Goal: Information Seeking & Learning: Compare options

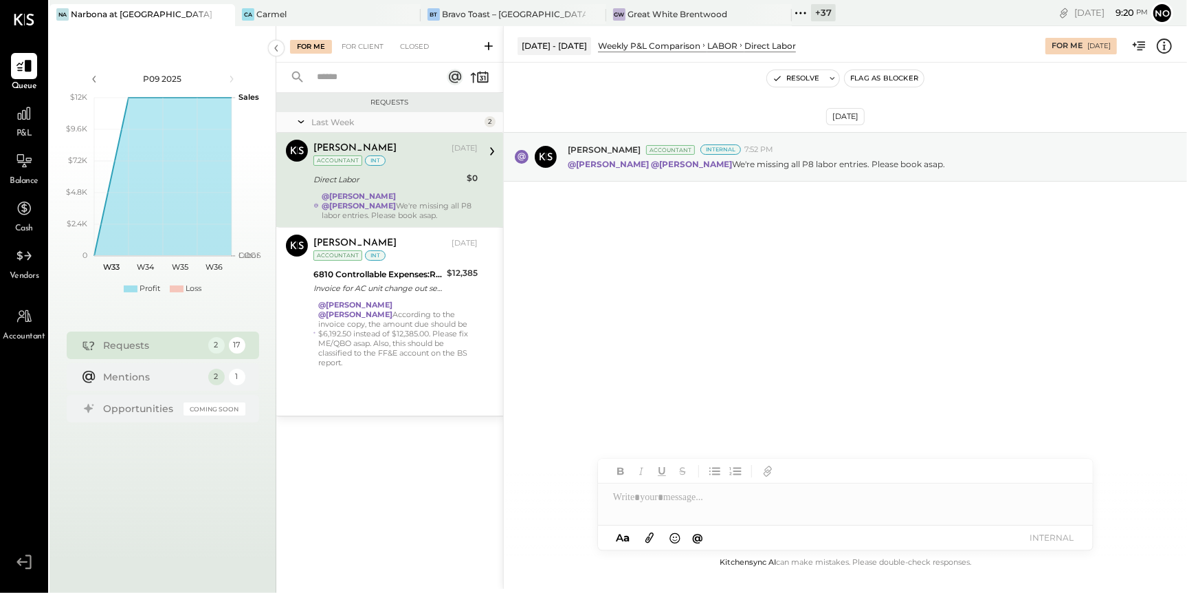
click at [799, 15] on icon at bounding box center [801, 13] width 18 height 18
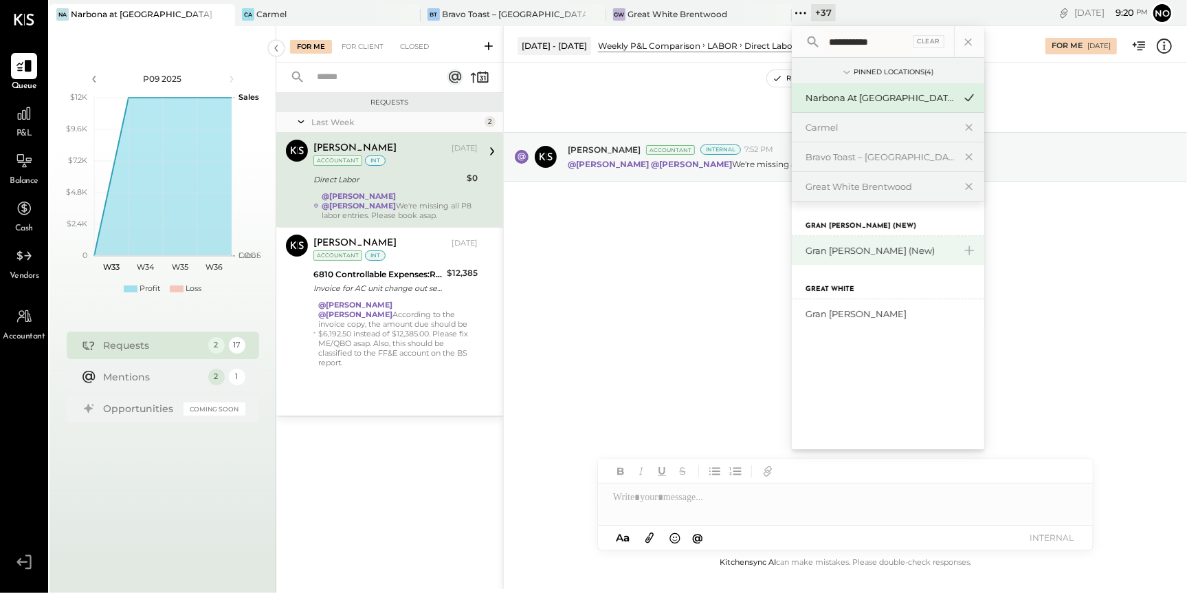
type input "**********"
click at [842, 254] on div "Gran [PERSON_NAME] (New)" at bounding box center [880, 250] width 149 height 13
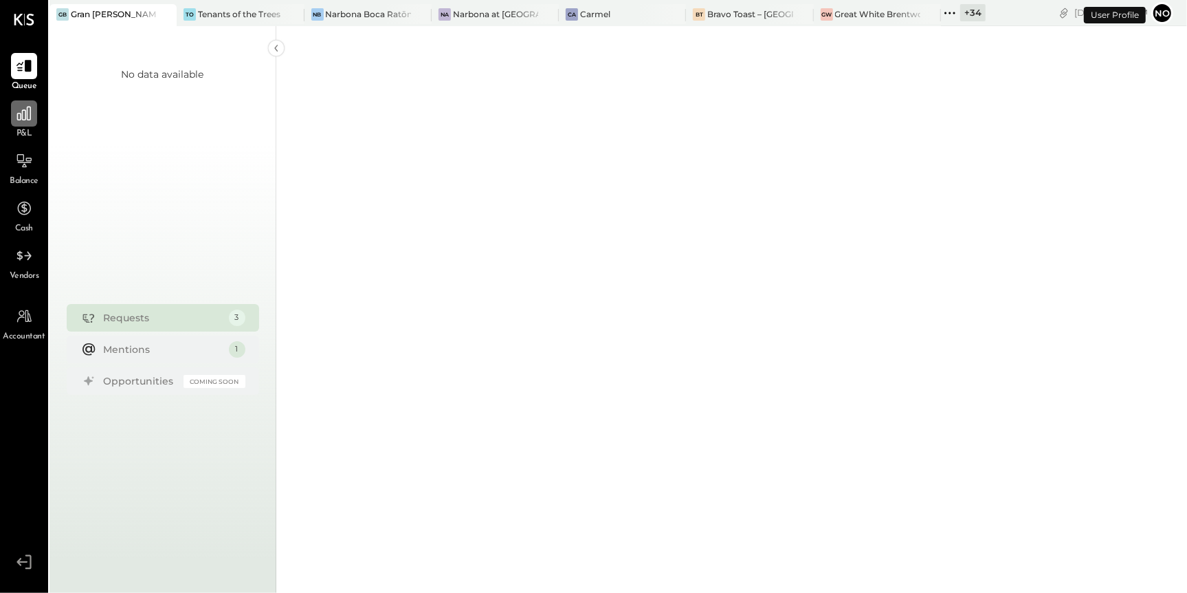
click at [26, 124] on div at bounding box center [24, 113] width 26 height 26
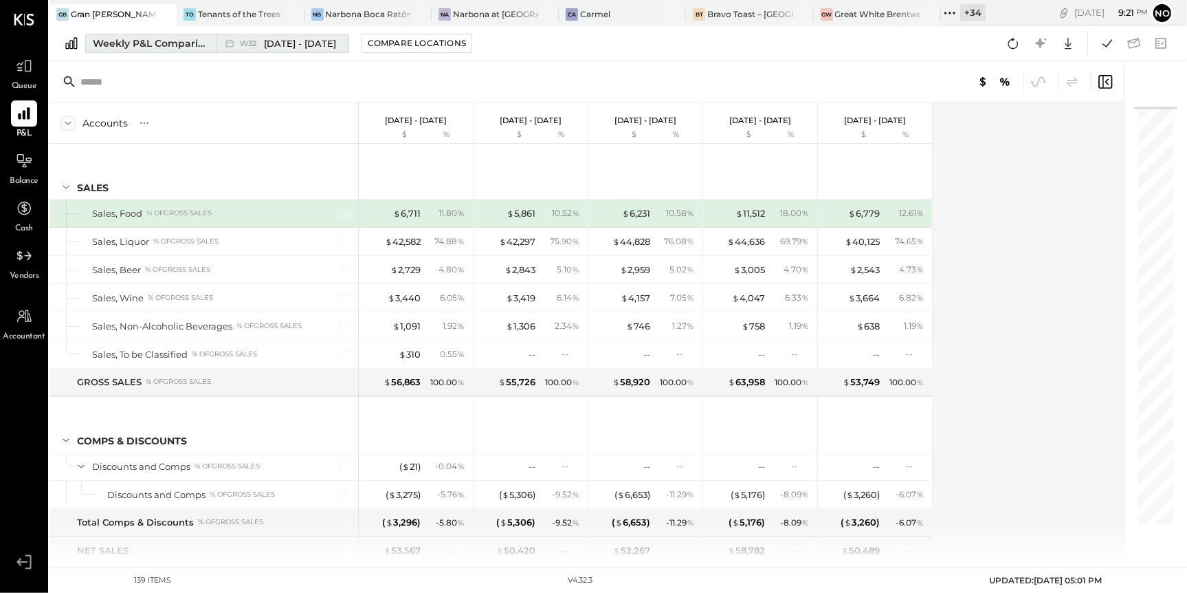
click at [293, 48] on span "[DATE] - [DATE]" at bounding box center [300, 43] width 72 height 13
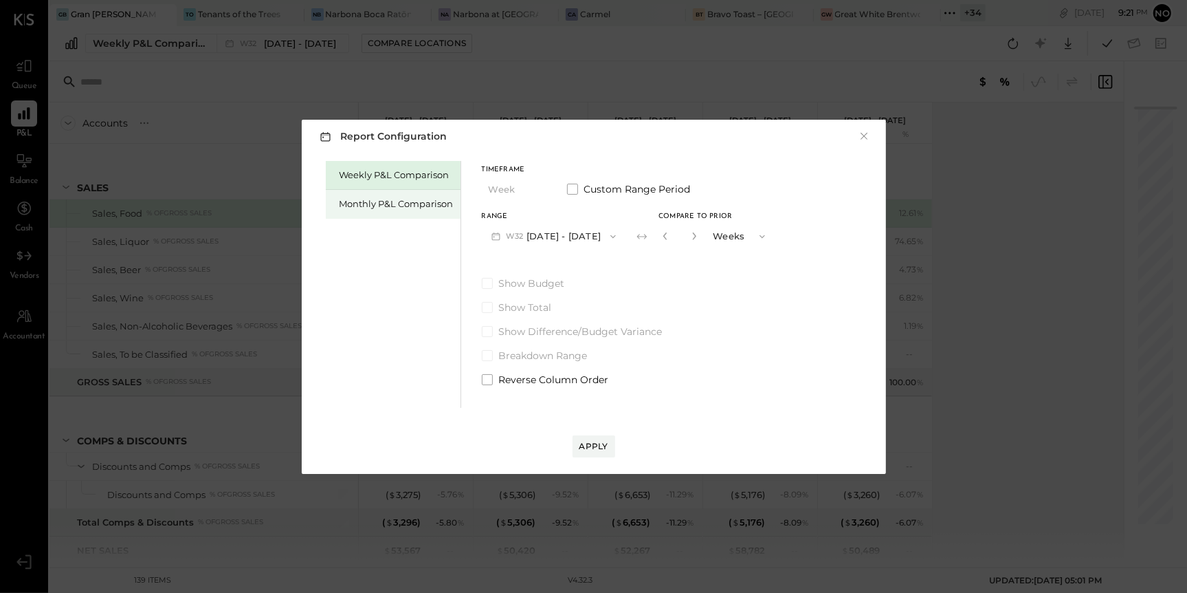
click at [408, 200] on div "Monthly P&L Comparison" at bounding box center [397, 203] width 114 height 13
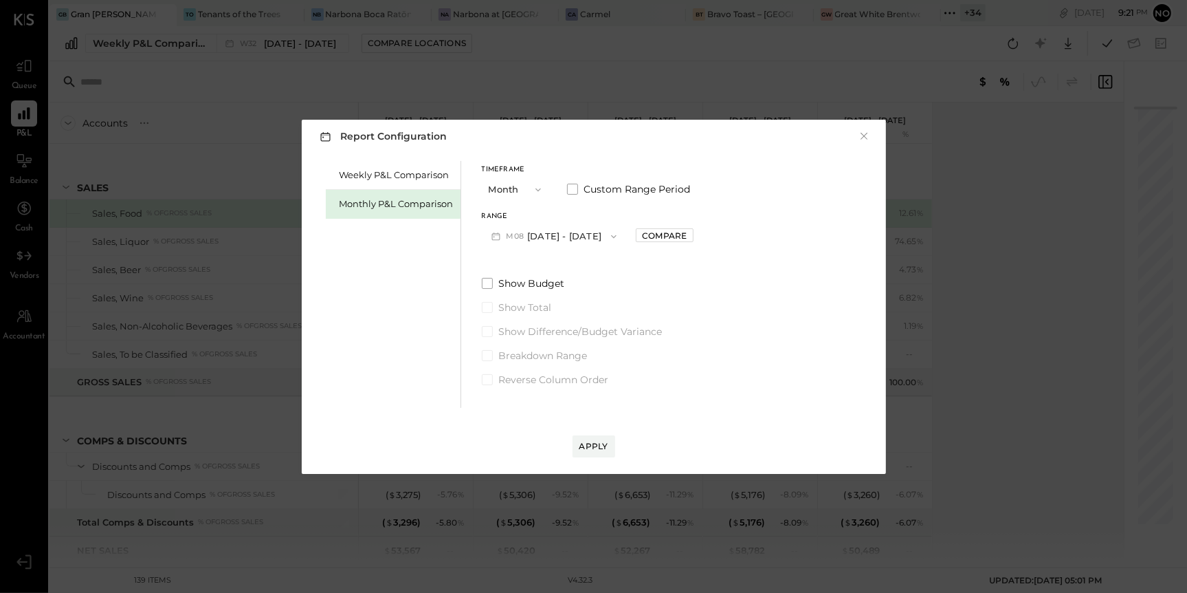
click at [586, 237] on button "M08 Aug 1 - 31, 2025" at bounding box center [554, 235] width 145 height 25
click at [549, 267] on span "Jul 1 - 31, 2025" at bounding box center [548, 267] width 65 height 12
click at [655, 236] on div "Compare" at bounding box center [664, 236] width 45 height 12
click at [691, 237] on icon "button" at bounding box center [695, 236] width 8 height 8
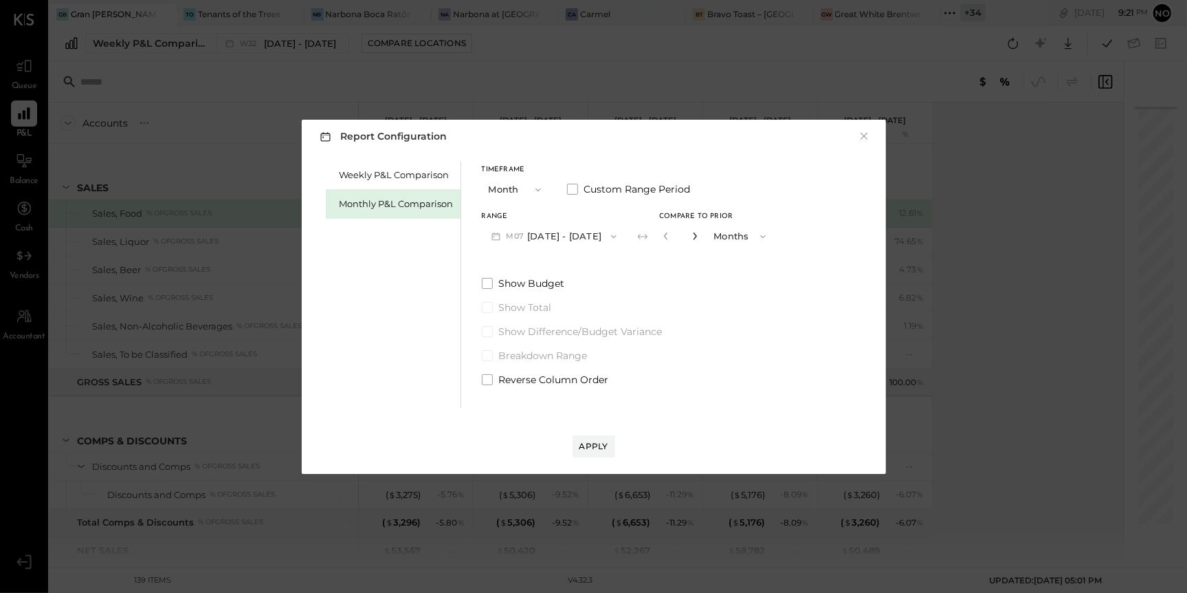
type input "*"
click at [589, 448] on div "Apply" at bounding box center [594, 446] width 29 height 12
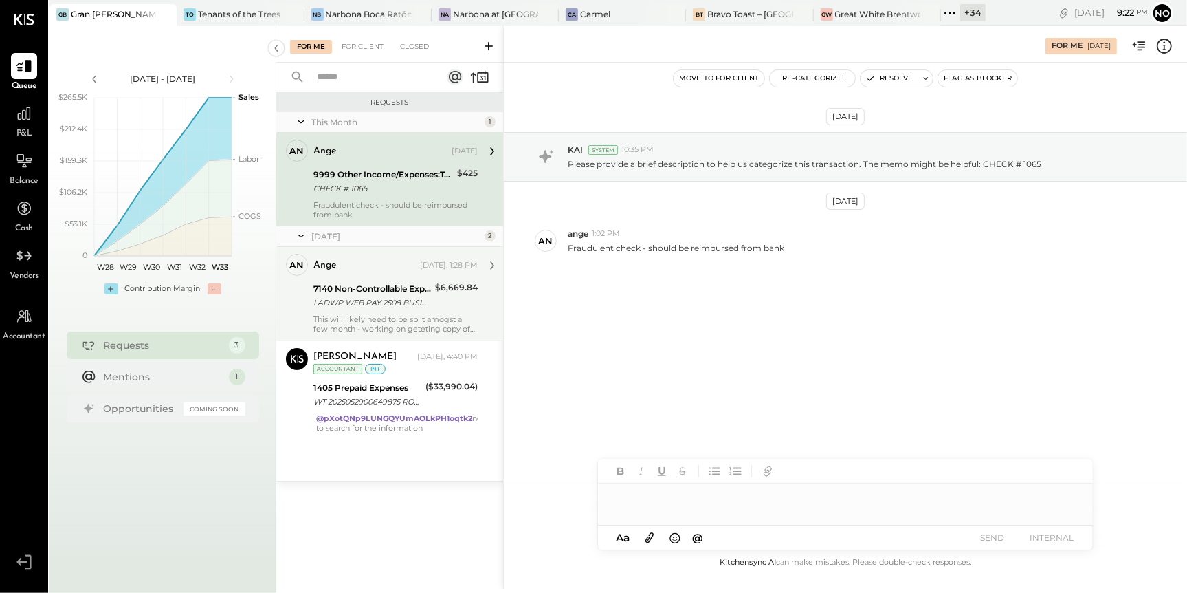
click at [373, 294] on div "7140 Non-Controllable Expenses:Property Expenses:Utility, Water & Sewage" at bounding box center [373, 289] width 118 height 14
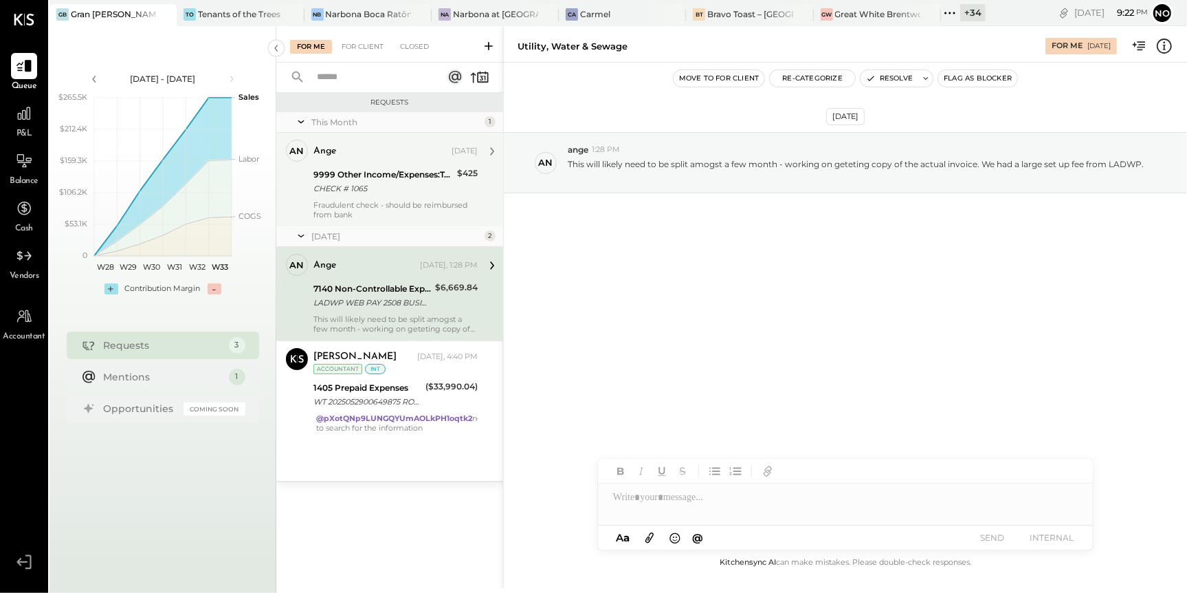
click at [373, 187] on div "CHECK # 1065" at bounding box center [384, 189] width 140 height 14
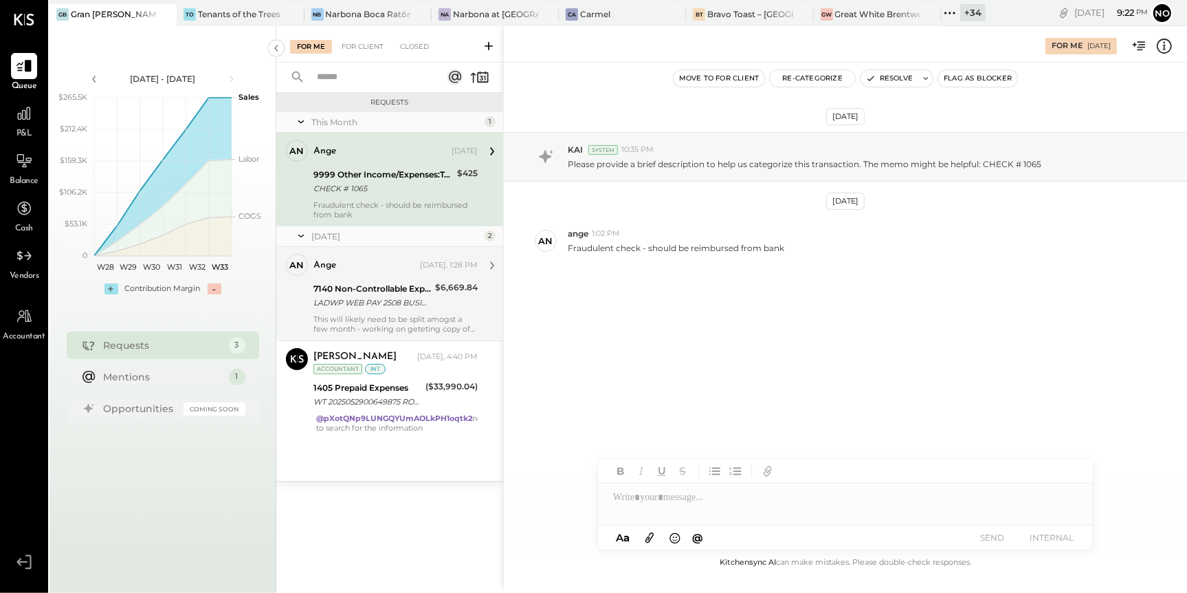
click at [376, 301] on div "LADWP WEB PAY 2508 BUSINESS TO BUSINESS ACH 08 0475856633 GRAN BLANCO GROUP LLC" at bounding box center [373, 303] width 118 height 14
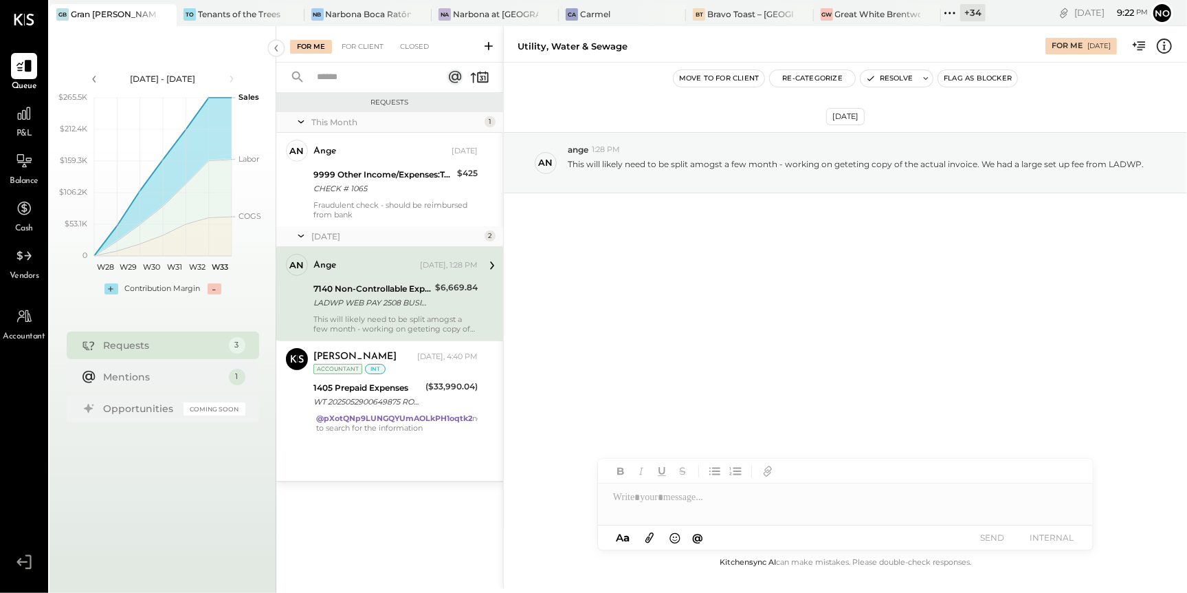
click at [639, 497] on div at bounding box center [845, 497] width 495 height 28
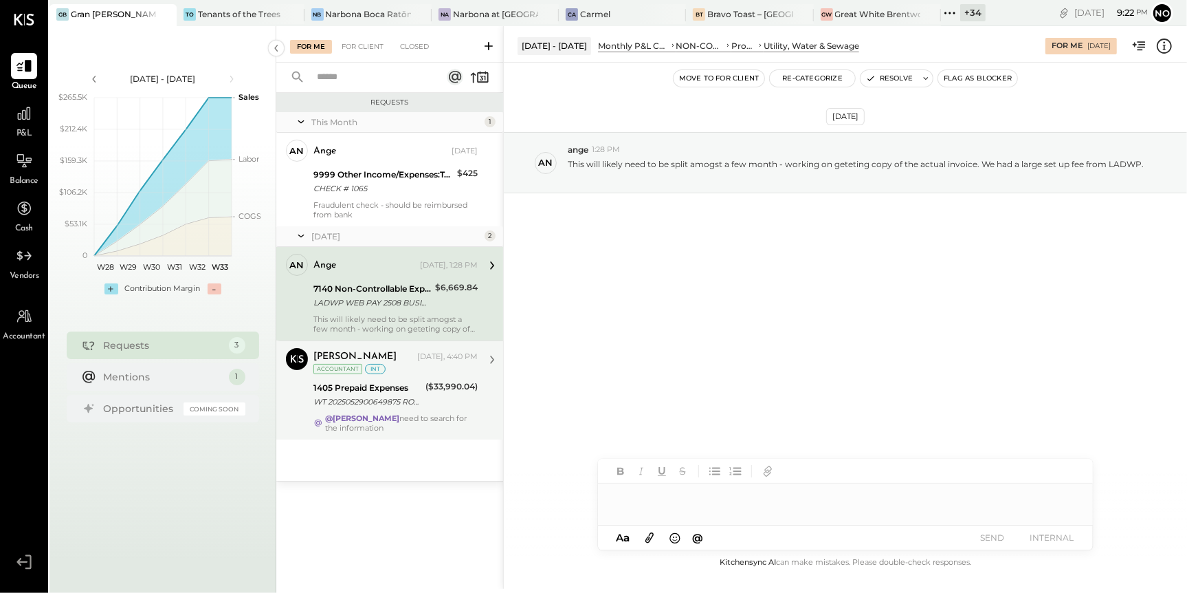
click at [400, 414] on strong "@Noemi Balmaceda" at bounding box center [363, 418] width 74 height 10
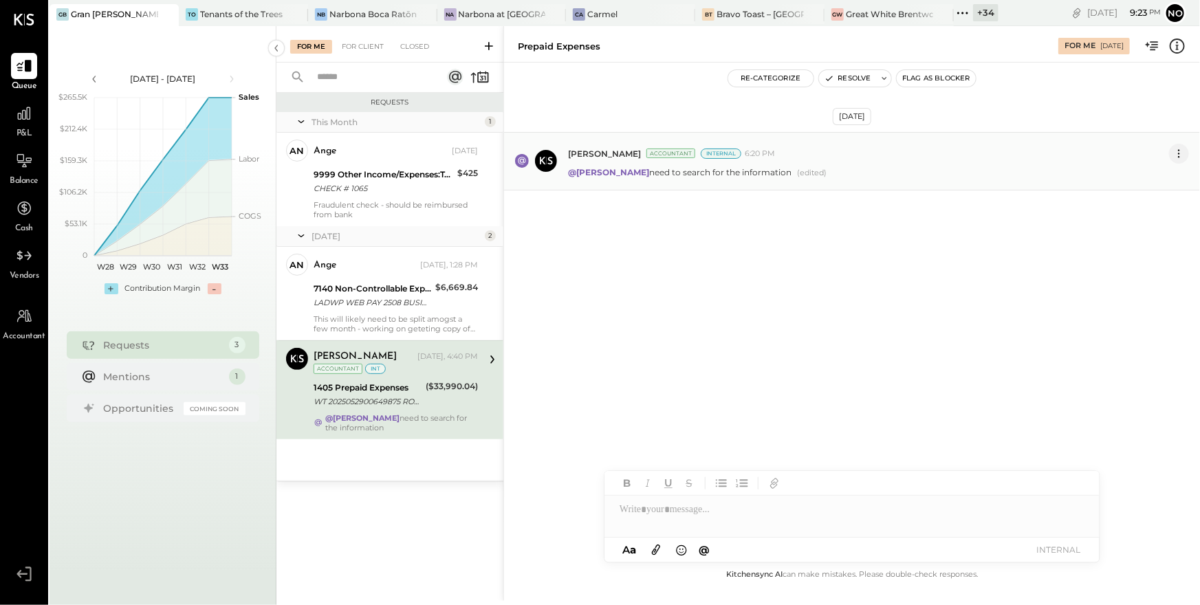
click at [1183, 157] on icon at bounding box center [1179, 153] width 14 height 14
click at [1150, 180] on button "Edit Message" at bounding box center [1142, 177] width 93 height 23
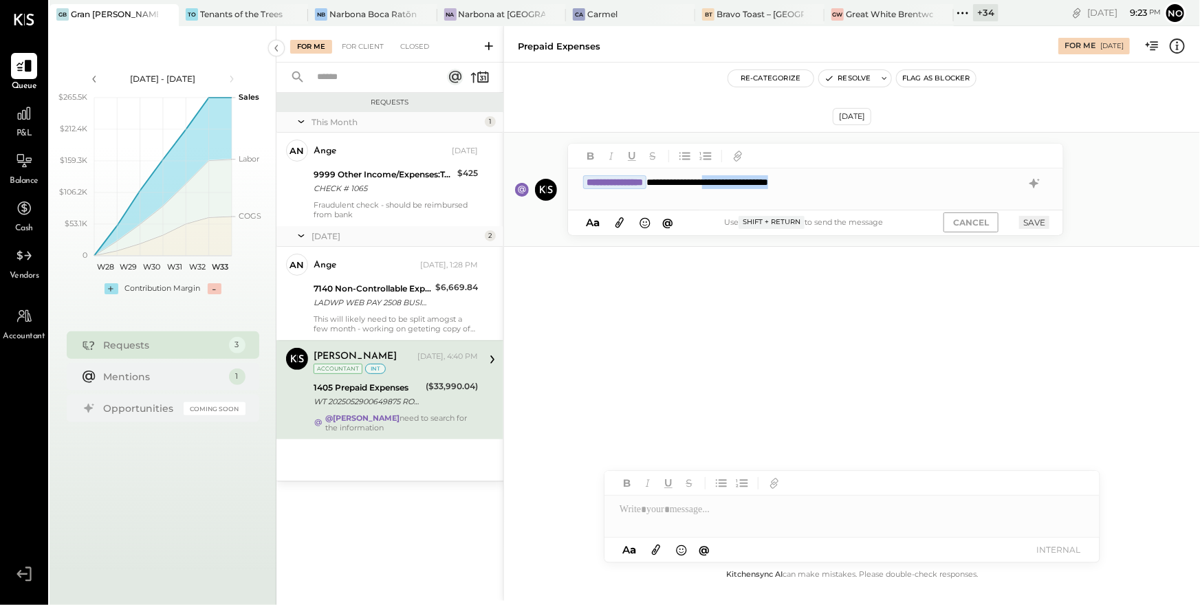
drag, startPoint x: 769, startPoint y: 182, endPoint x: 871, endPoint y: 177, distance: 102.5
click at [871, 177] on div "**********" at bounding box center [815, 182] width 495 height 28
click at [1034, 223] on button "SAVE" at bounding box center [1034, 222] width 30 height 13
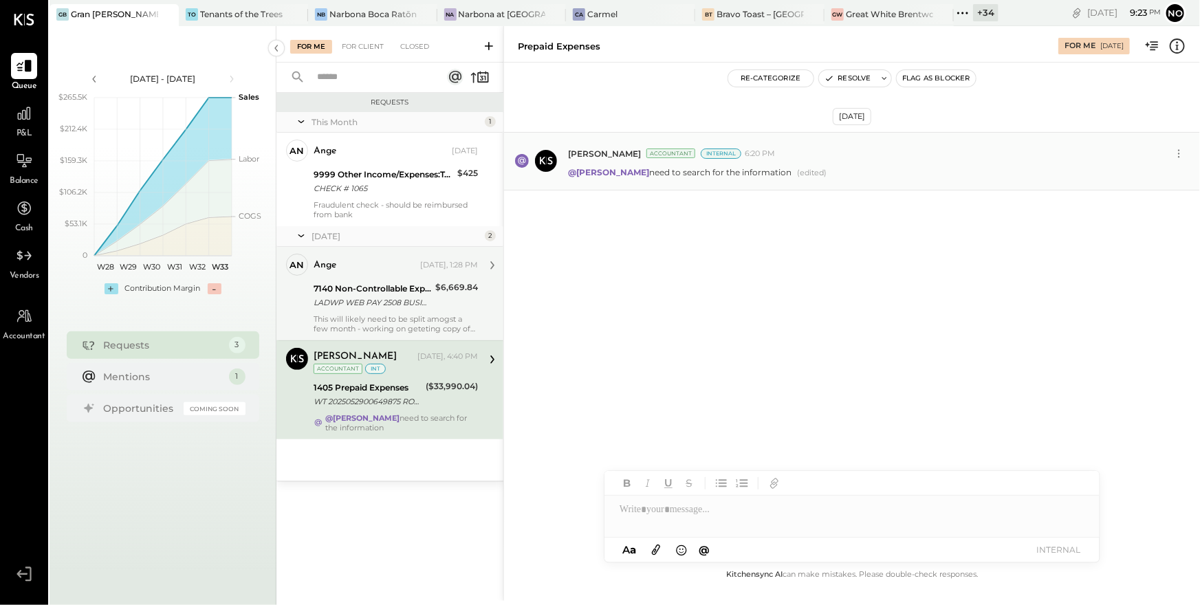
click at [405, 306] on div "LADWP WEB PAY 2508 BUSINESS TO BUSINESS ACH 08 0475856633 GRAN BLANCO GROUP LLC" at bounding box center [373, 303] width 118 height 14
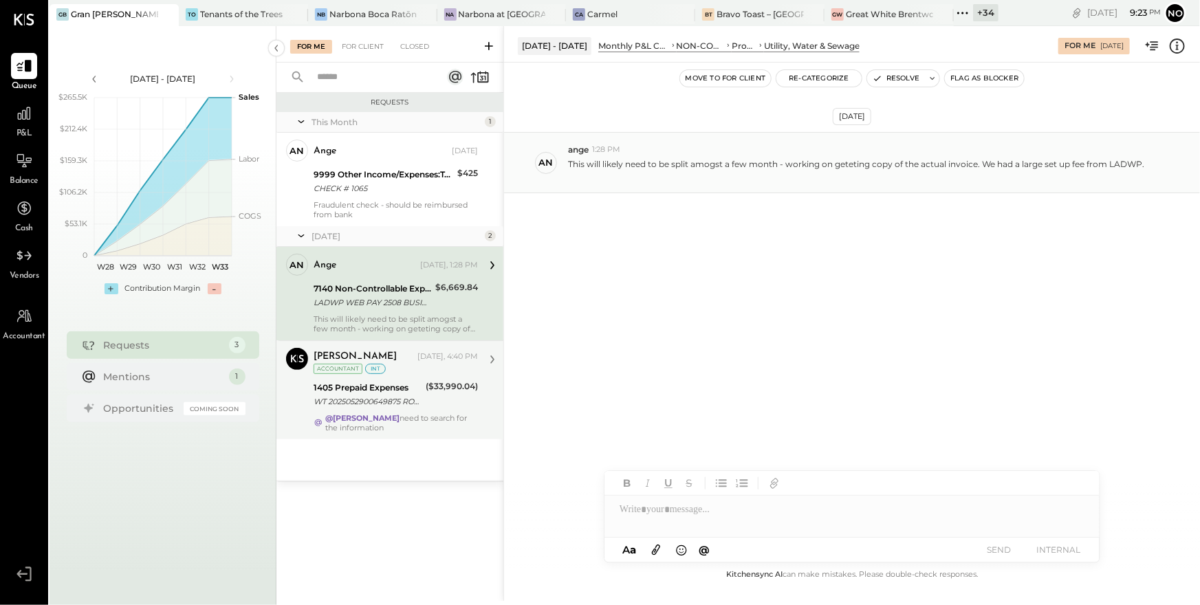
click at [395, 400] on div "WT 2025052900649875 ROYAL BANK OF CA /ORG=ADTREE CONCEPTS INC. SRF# 20250529006…" at bounding box center [368, 402] width 108 height 14
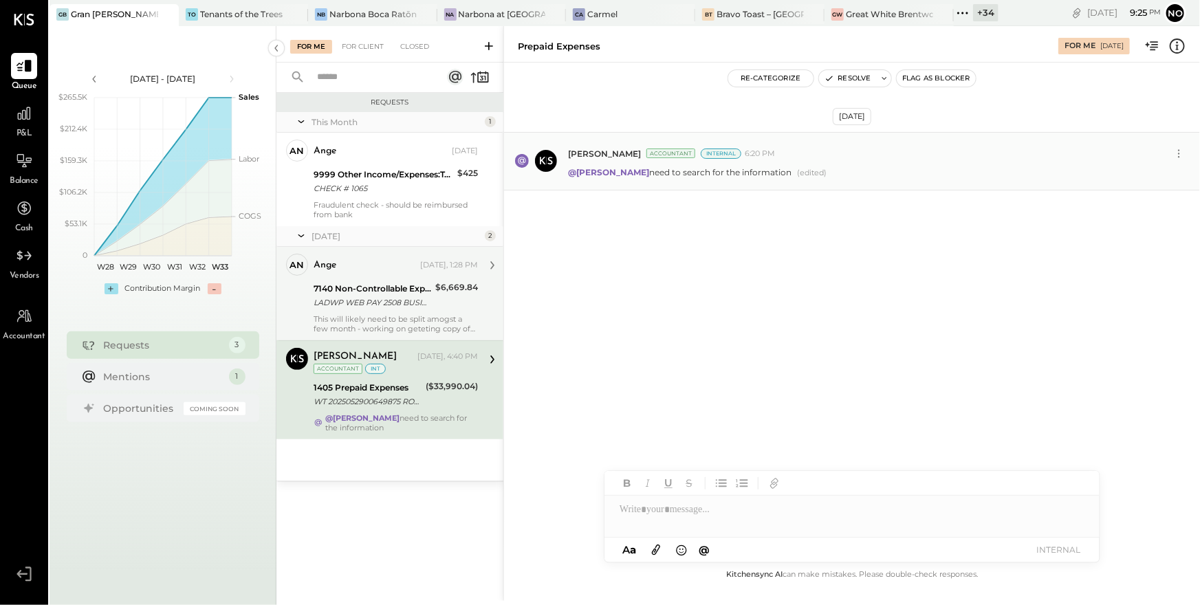
click at [382, 287] on div "7140 Non-Controllable Expenses:Property Expenses:Utility, Water & Sewage" at bounding box center [373, 289] width 118 height 14
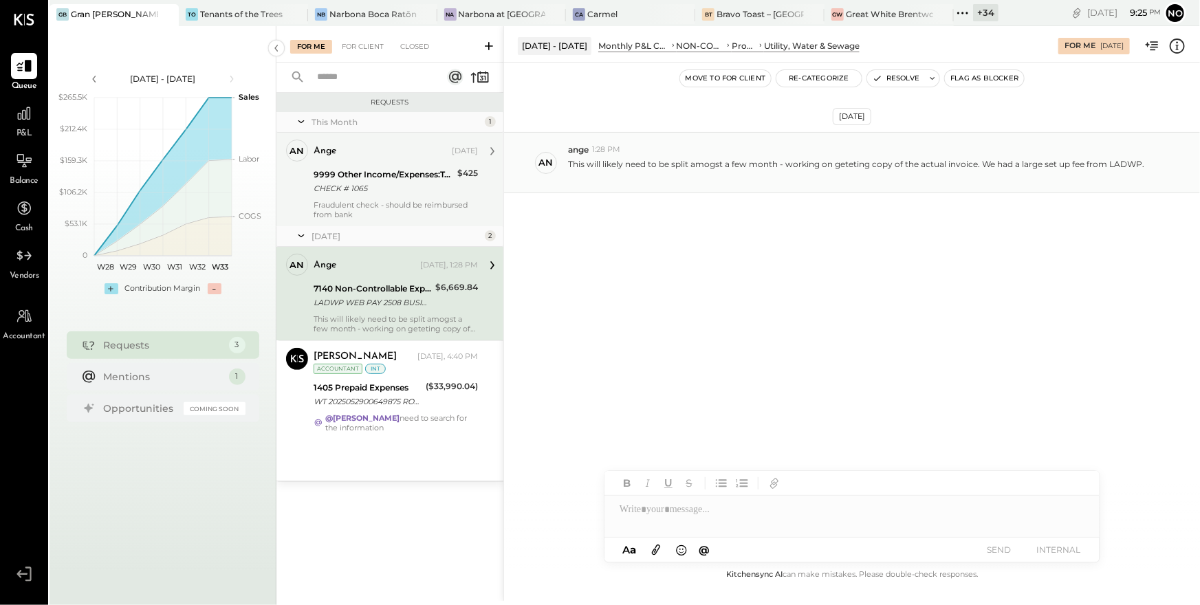
click at [362, 193] on div "CHECK # 1065" at bounding box center [384, 189] width 140 height 14
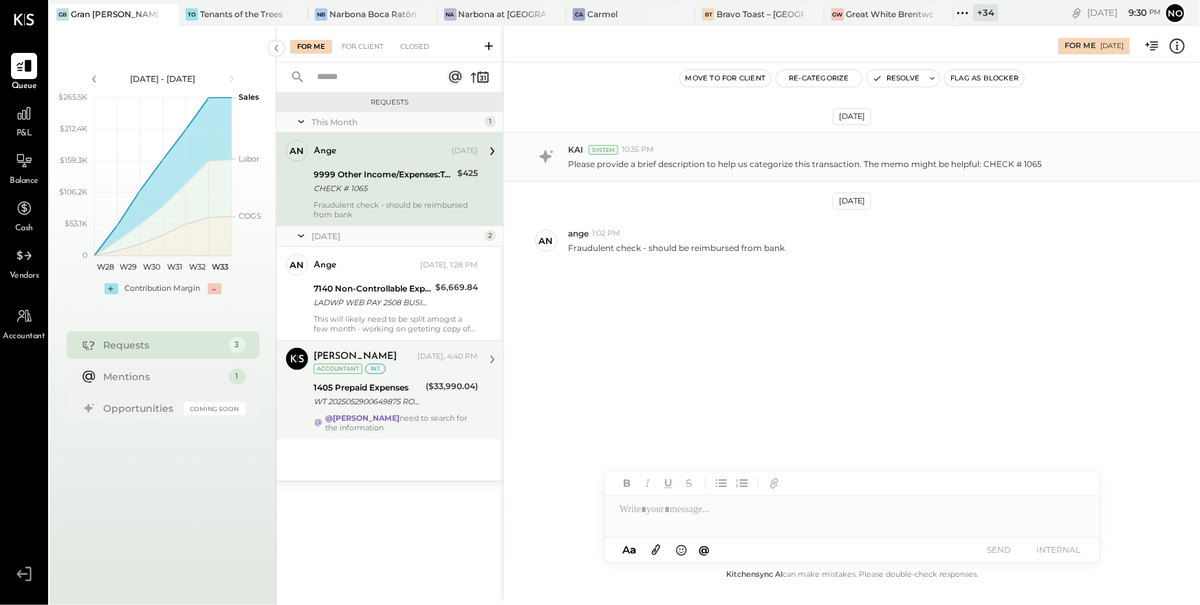
click at [386, 397] on div "WT 2025052900649875 ROYAL BANK OF CA /ORG=ADTREE CONCEPTS INC. SRF# 20250529006…" at bounding box center [368, 402] width 108 height 14
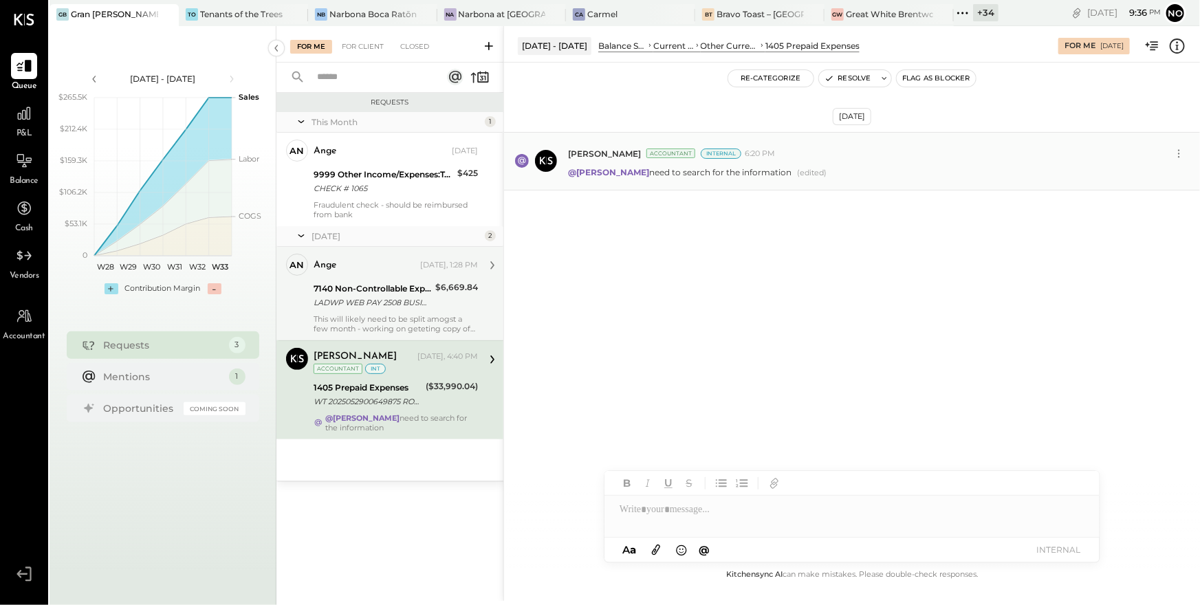
click at [380, 296] on div "LADWP WEB PAY 2508 BUSINESS TO BUSINESS ACH 08 0475856633 GRAN BLANCO GROUP LLC" at bounding box center [373, 303] width 118 height 14
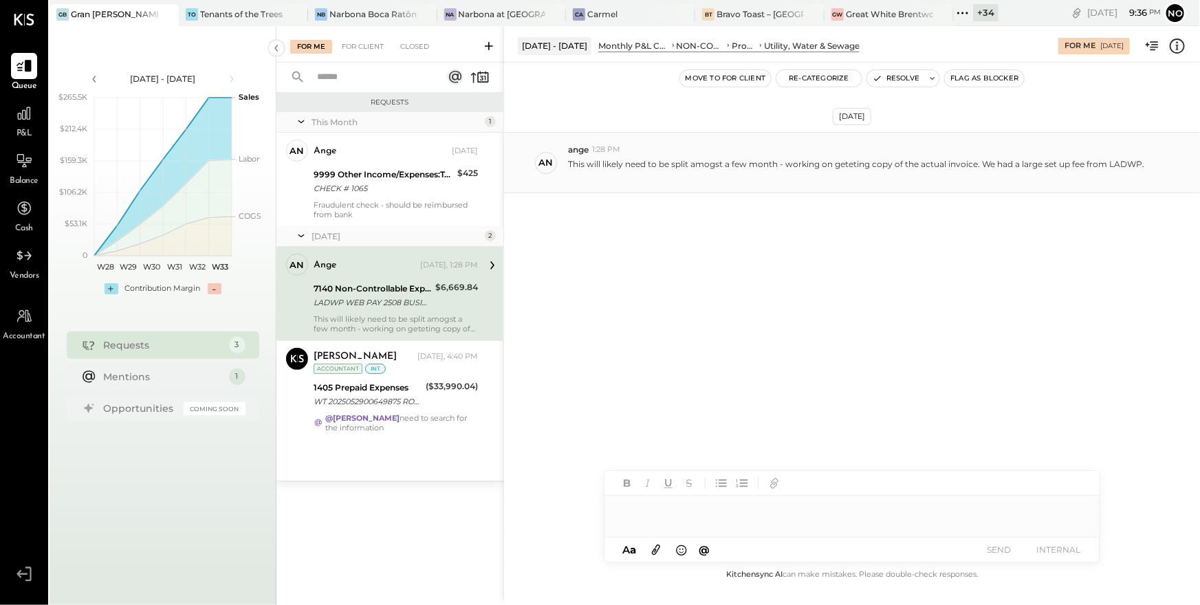
click at [649, 505] on div at bounding box center [851, 510] width 495 height 28
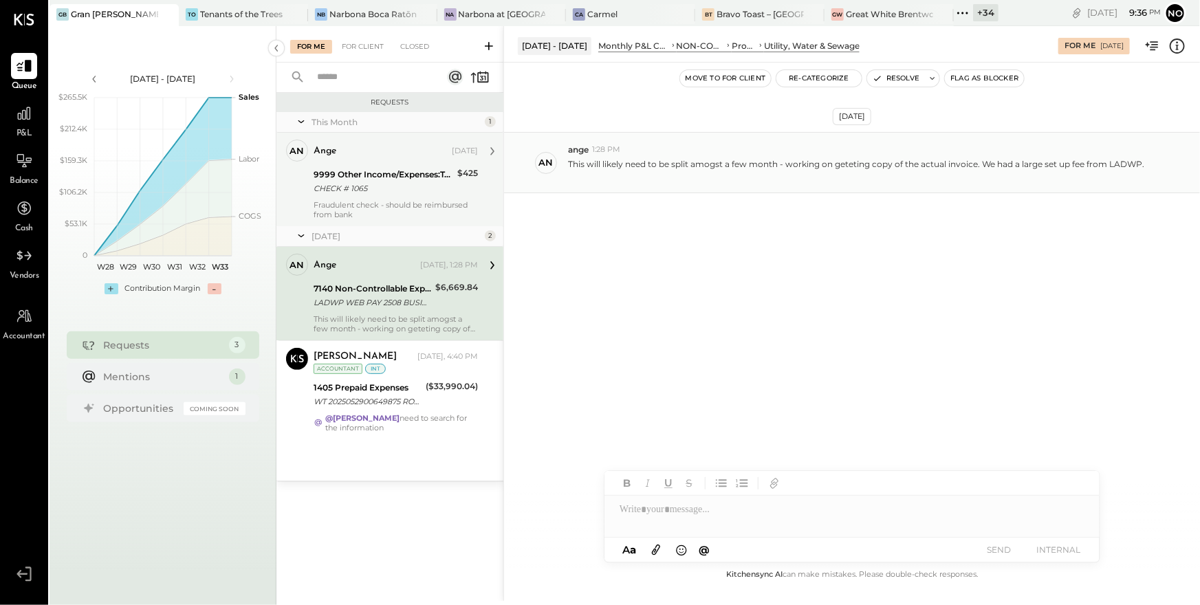
click at [395, 201] on div "Fraudulent check - should be reimbursed from bank" at bounding box center [396, 209] width 164 height 19
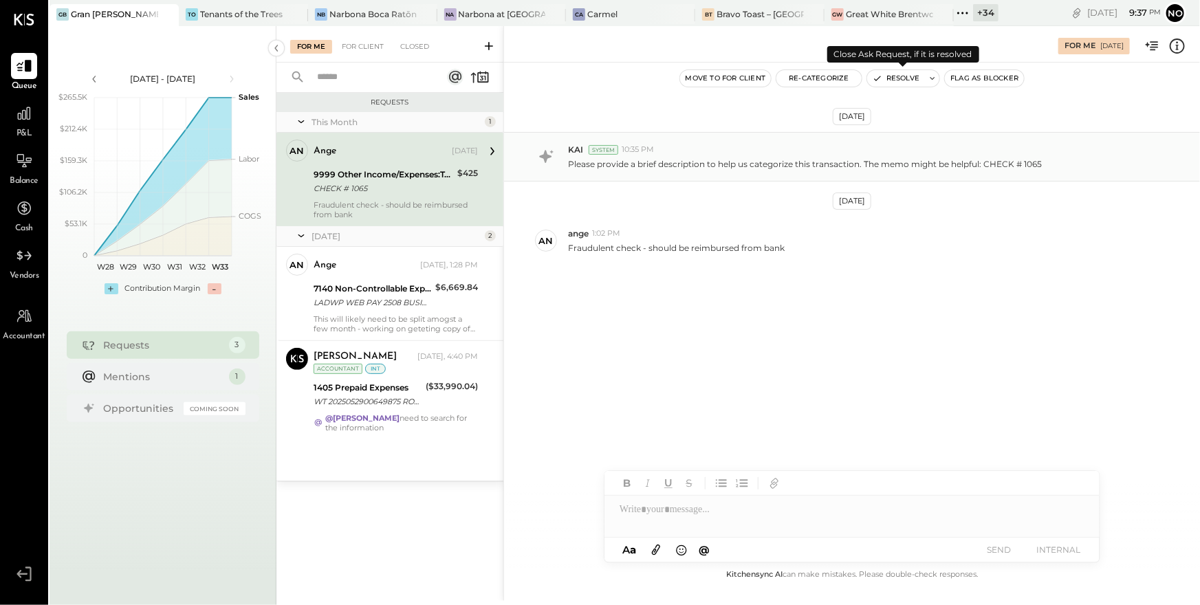
click at [892, 80] on button "Resolve" at bounding box center [896, 78] width 58 height 17
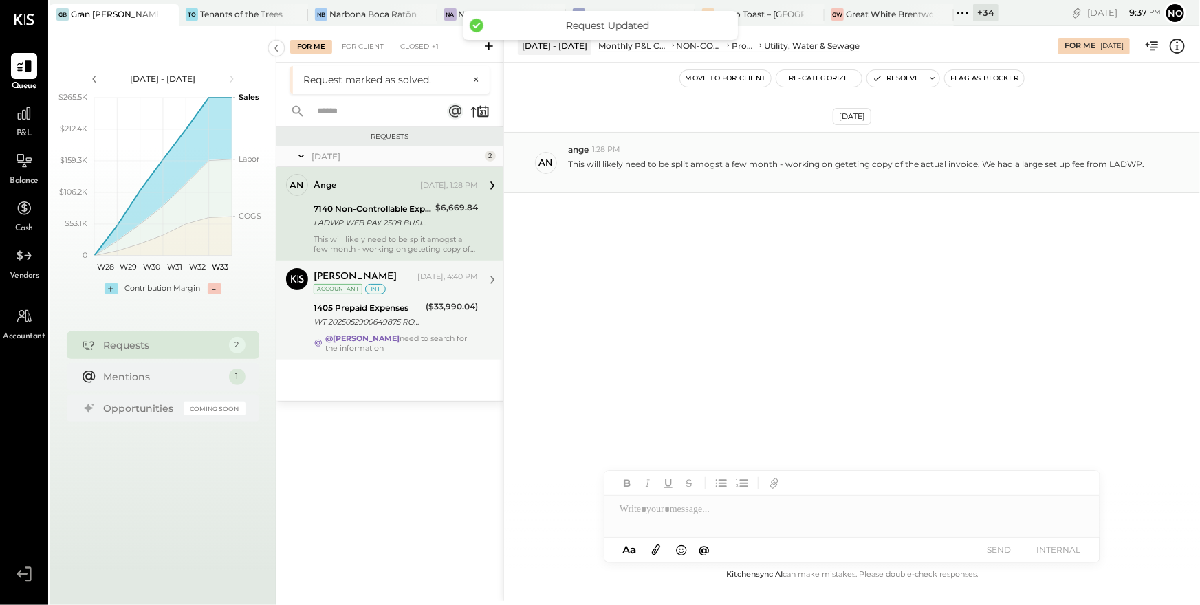
click at [433, 342] on div "@Noemi Balmaceda need to search for the information" at bounding box center [402, 342] width 152 height 19
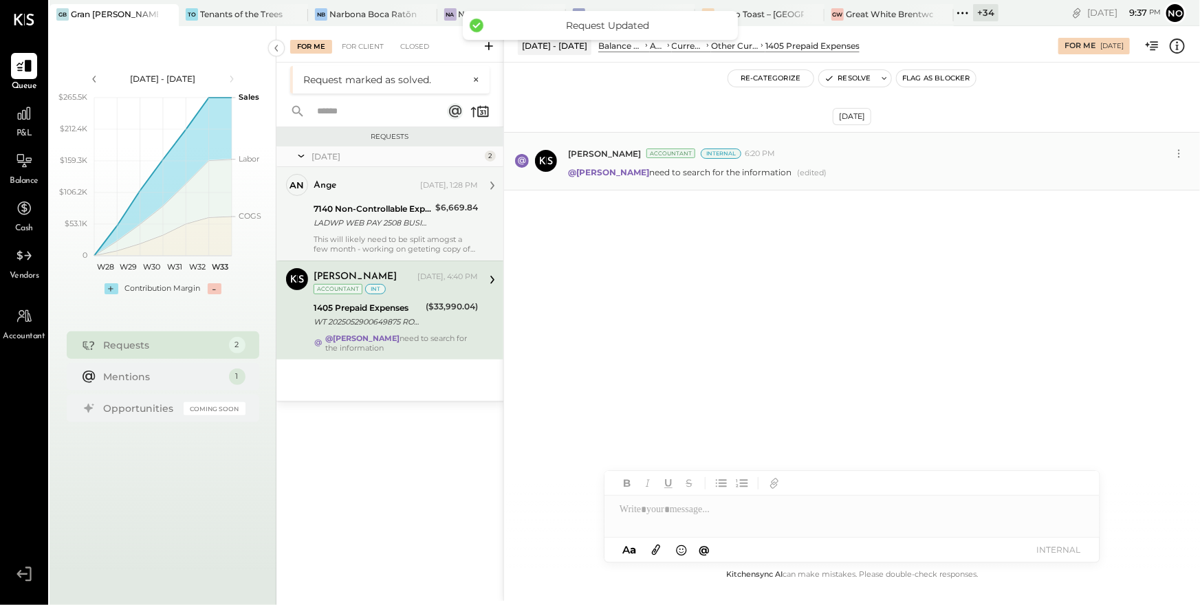
click at [406, 239] on div "This will likely need to be split amogst a few month - working on geteting copy…" at bounding box center [396, 243] width 164 height 19
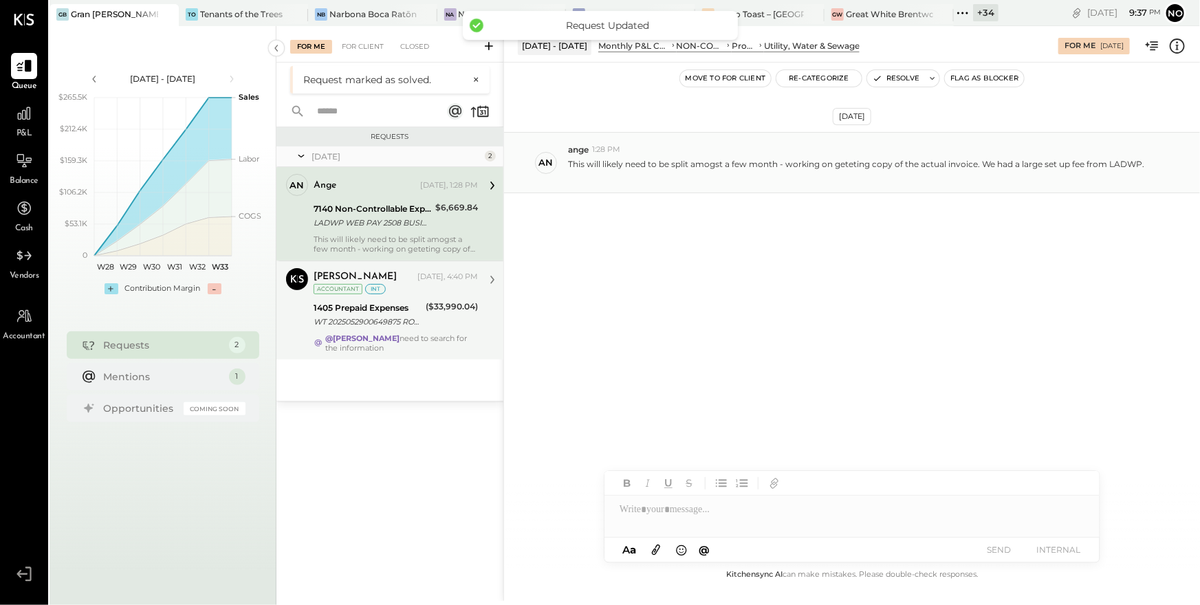
click at [408, 309] on div "1405 Prepaid Expenses" at bounding box center [368, 308] width 108 height 14
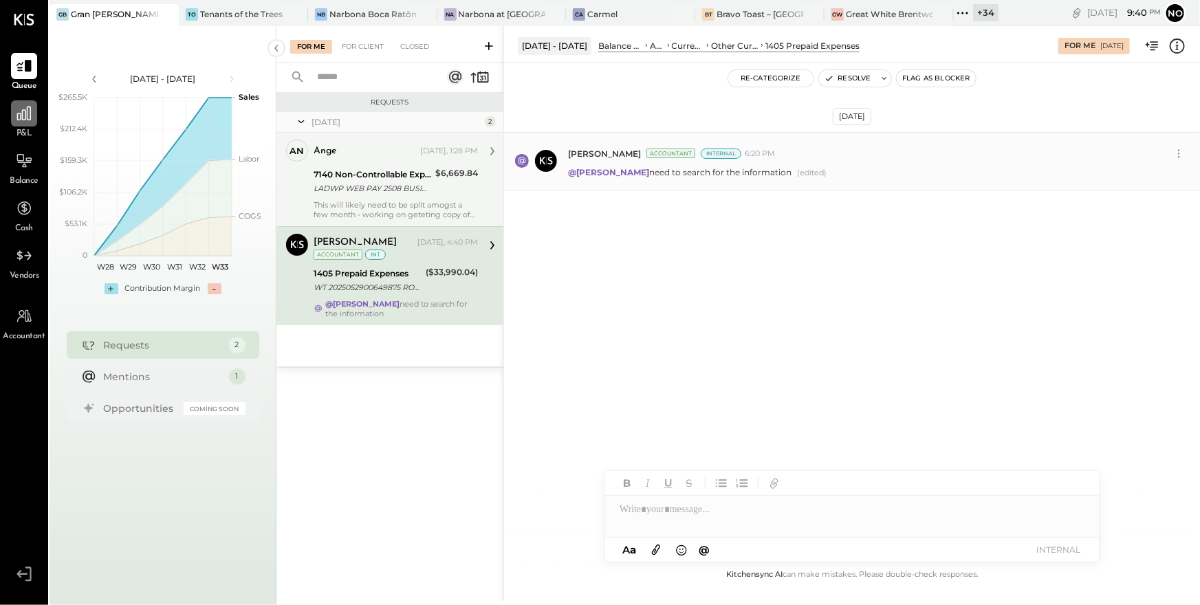
click at [27, 118] on icon at bounding box center [24, 114] width 14 height 14
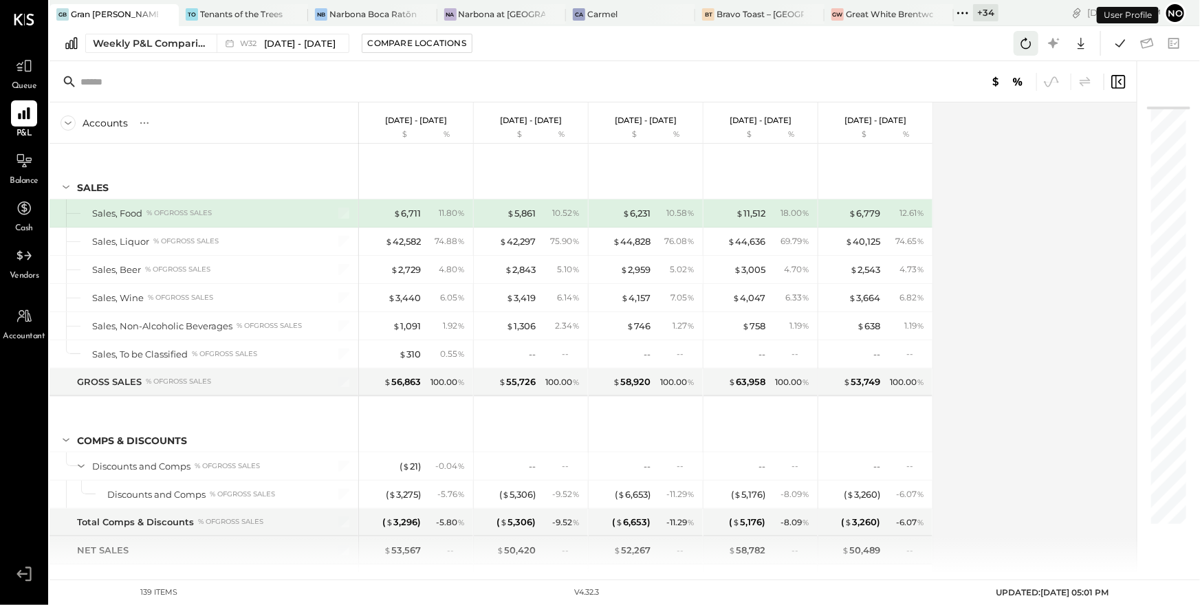
click at [1031, 44] on icon at bounding box center [1026, 43] width 10 height 11
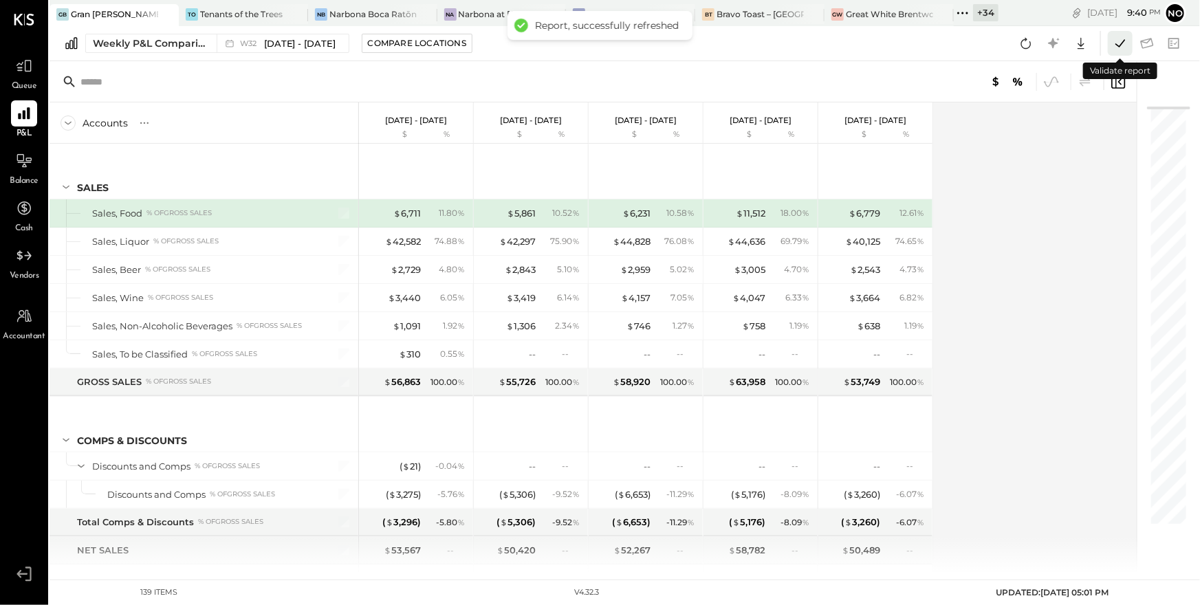
click at [1123, 47] on icon at bounding box center [1120, 43] width 18 height 18
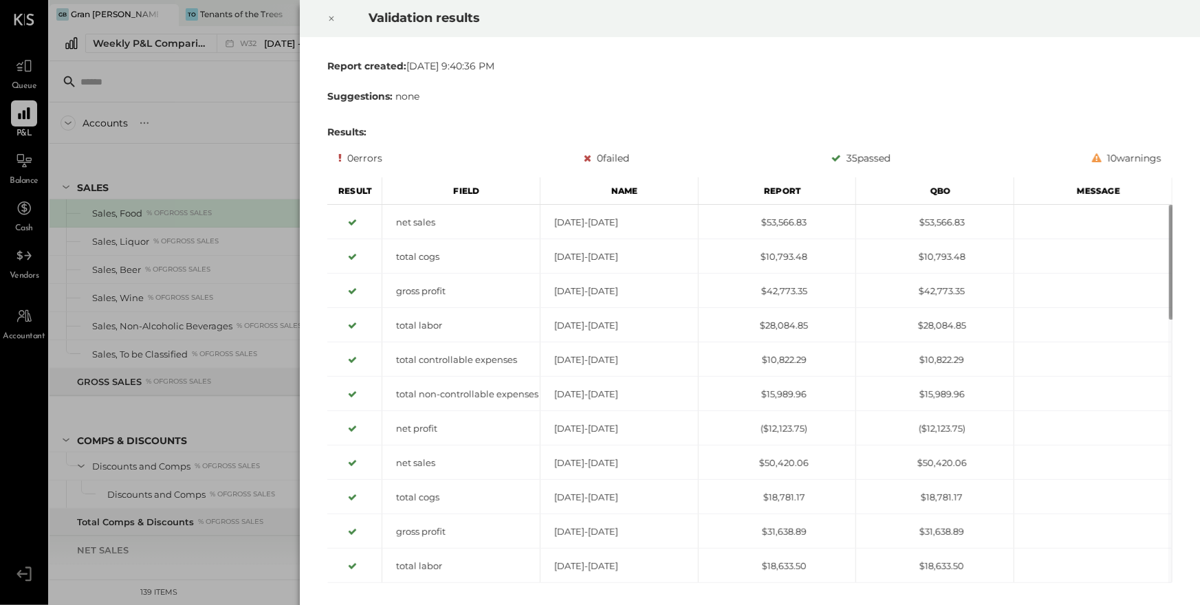
click at [335, 21] on icon at bounding box center [331, 18] width 8 height 17
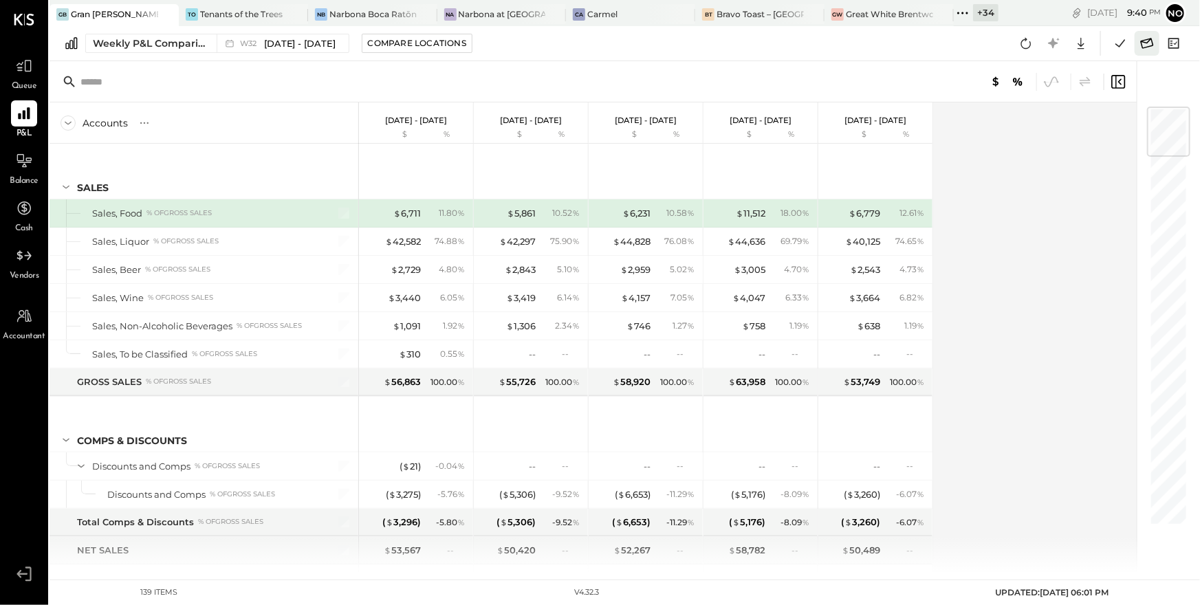
click at [1148, 47] on icon at bounding box center [1147, 43] width 18 height 18
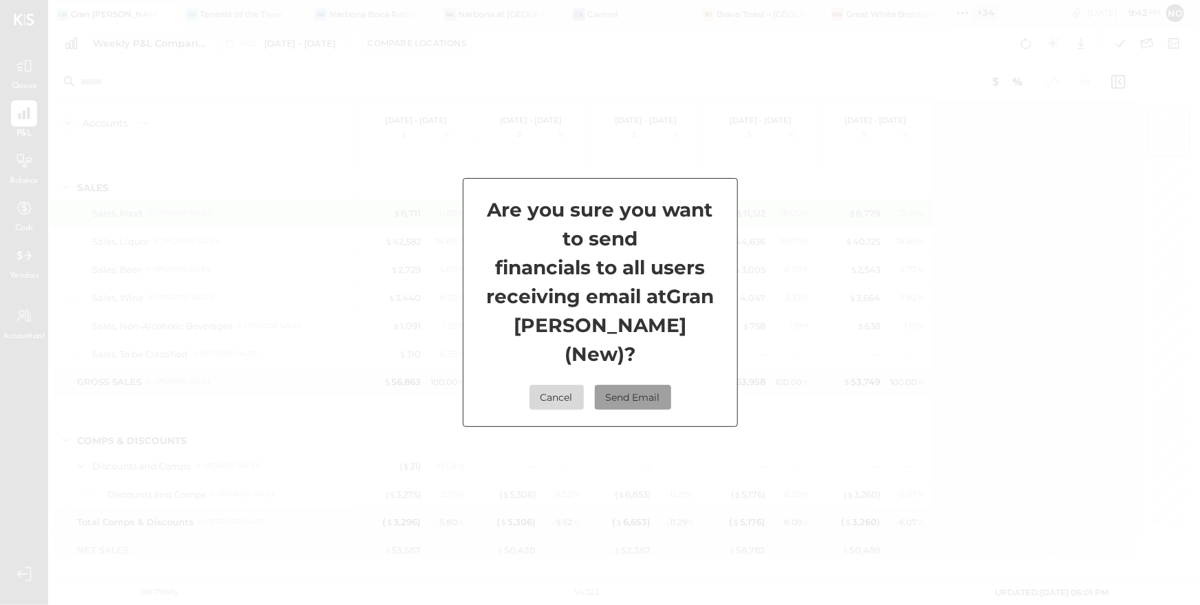
click at [642, 385] on button "Send Email" at bounding box center [633, 397] width 76 height 25
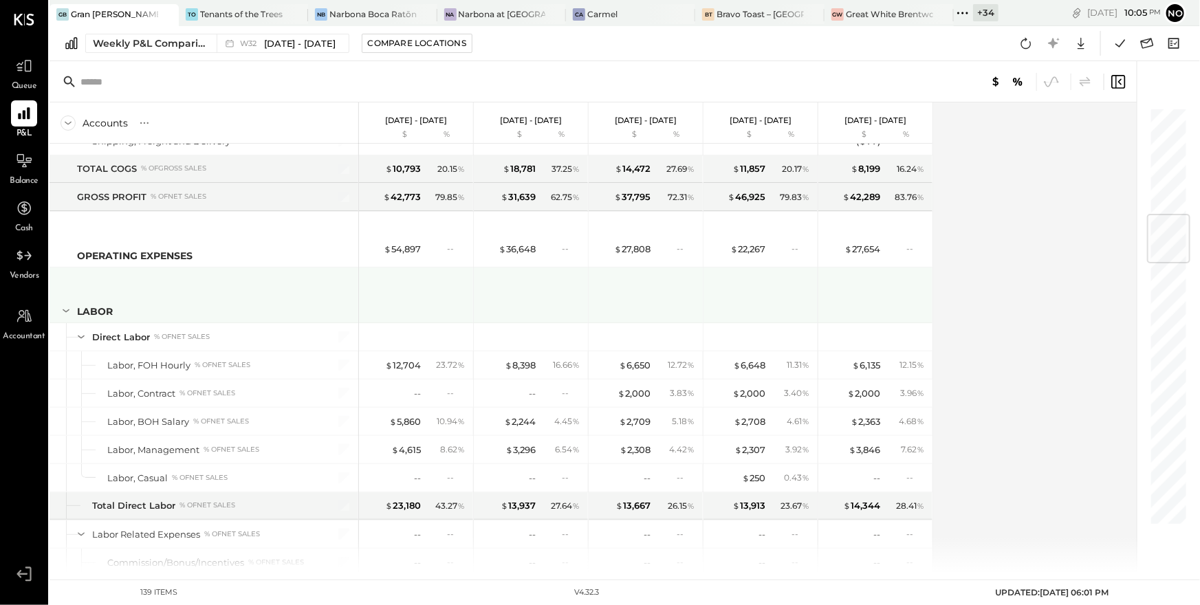
scroll to position [914, 0]
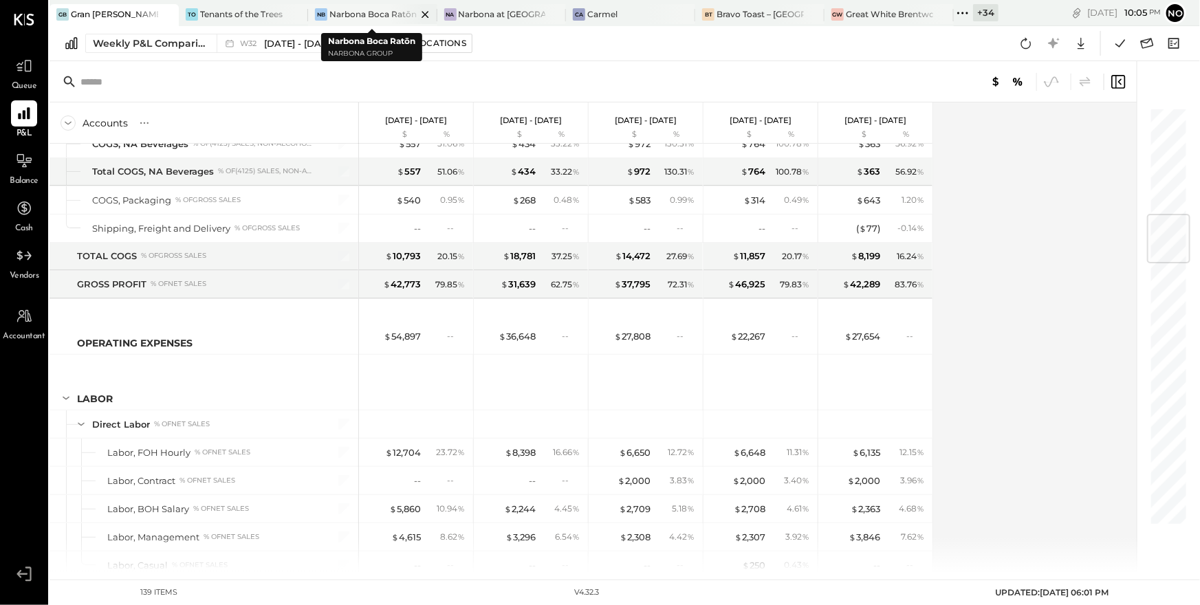
click at [170, 15] on icon at bounding box center [166, 14] width 7 height 7
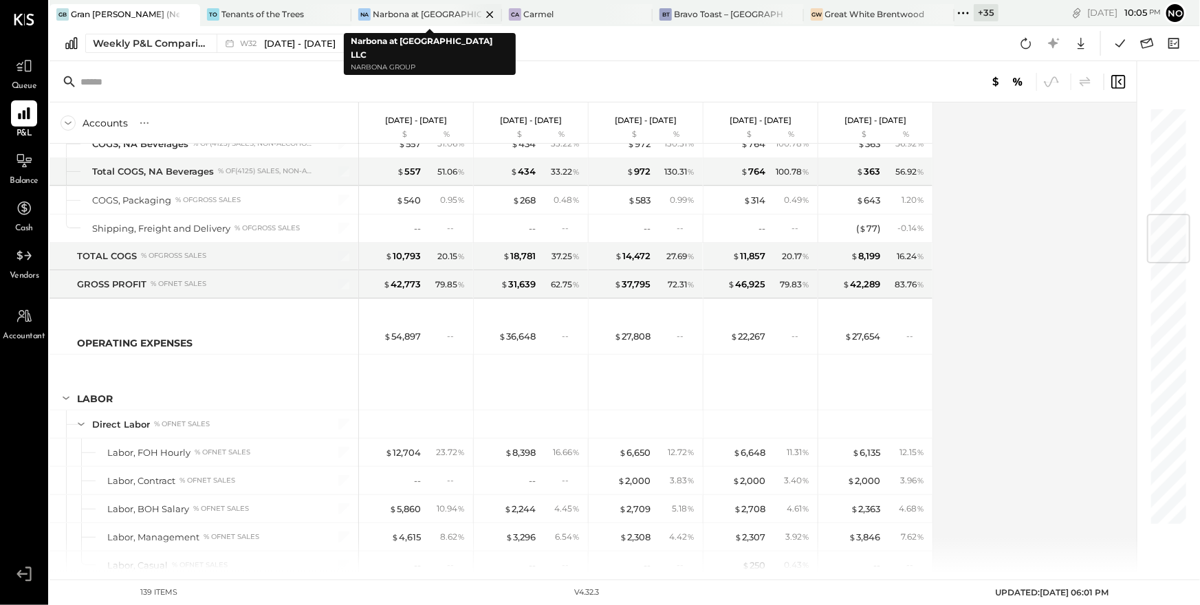
click at [481, 14] on icon at bounding box center [489, 14] width 17 height 17
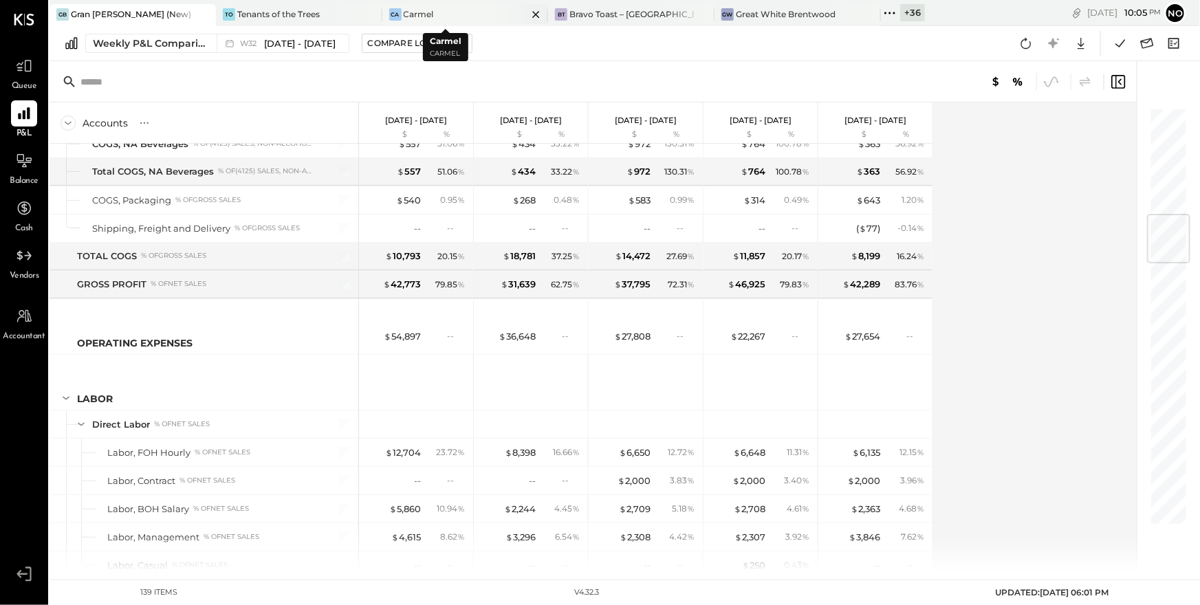
click at [527, 13] on icon at bounding box center [535, 14] width 17 height 17
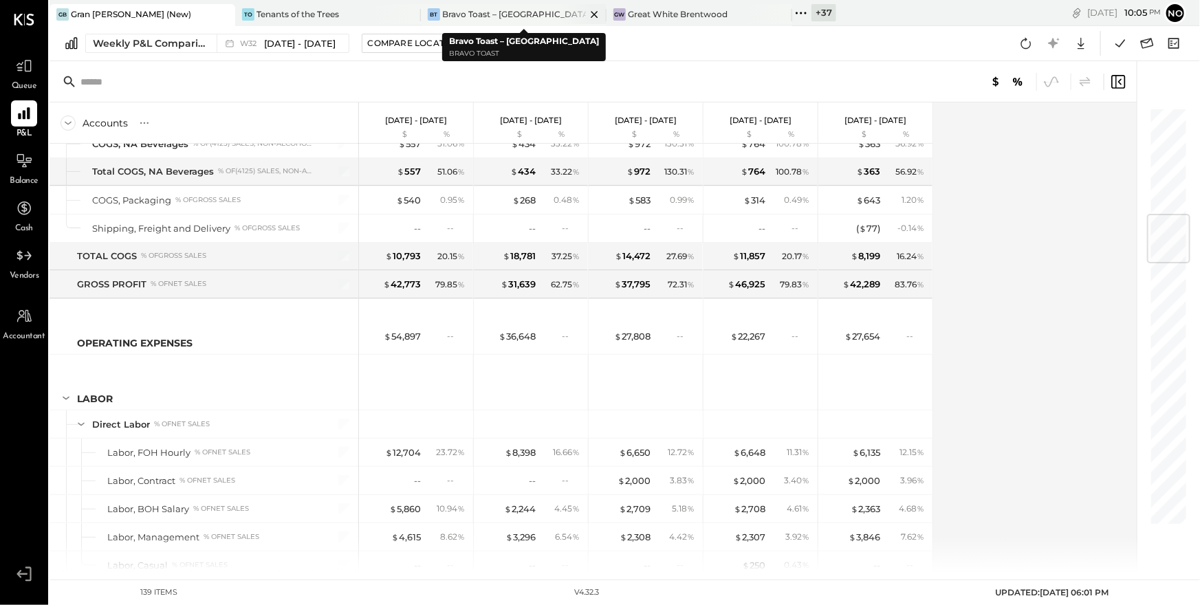
click at [592, 15] on icon at bounding box center [594, 14] width 17 height 17
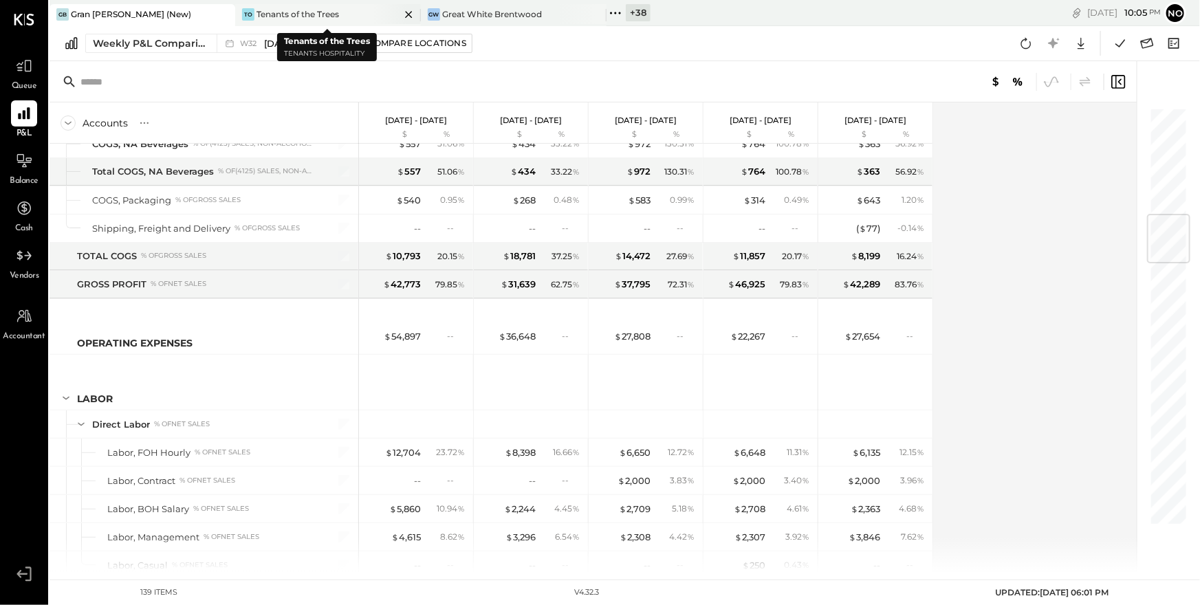
click at [331, 17] on div "Tenants of the Trees" at bounding box center [297, 14] width 83 height 12
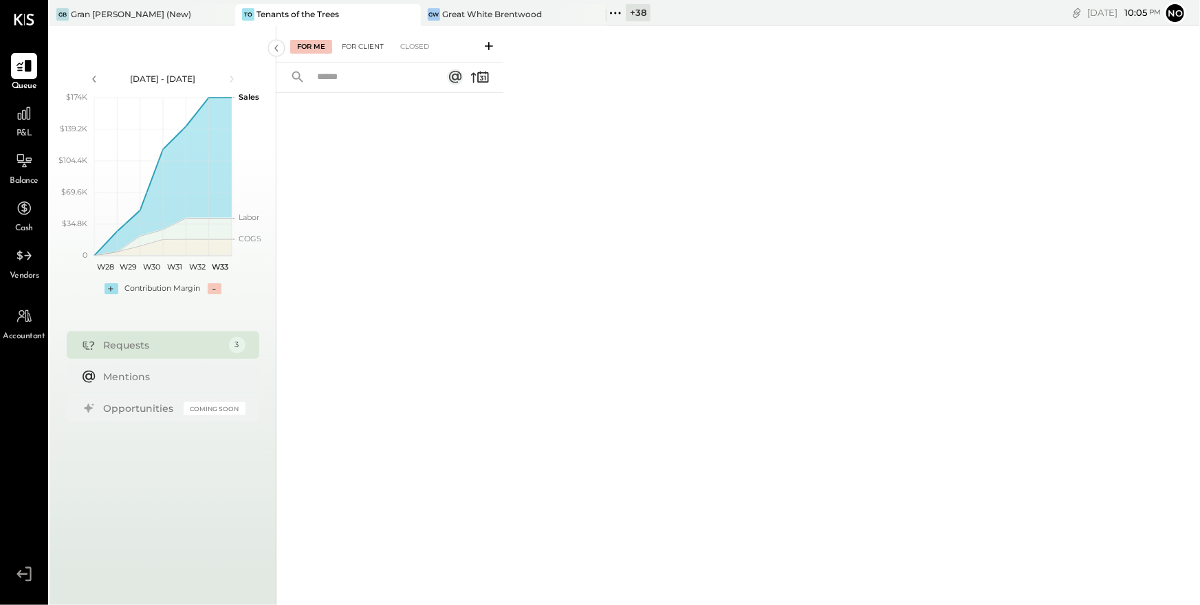
click at [373, 46] on div "For Client" at bounding box center [363, 47] width 56 height 14
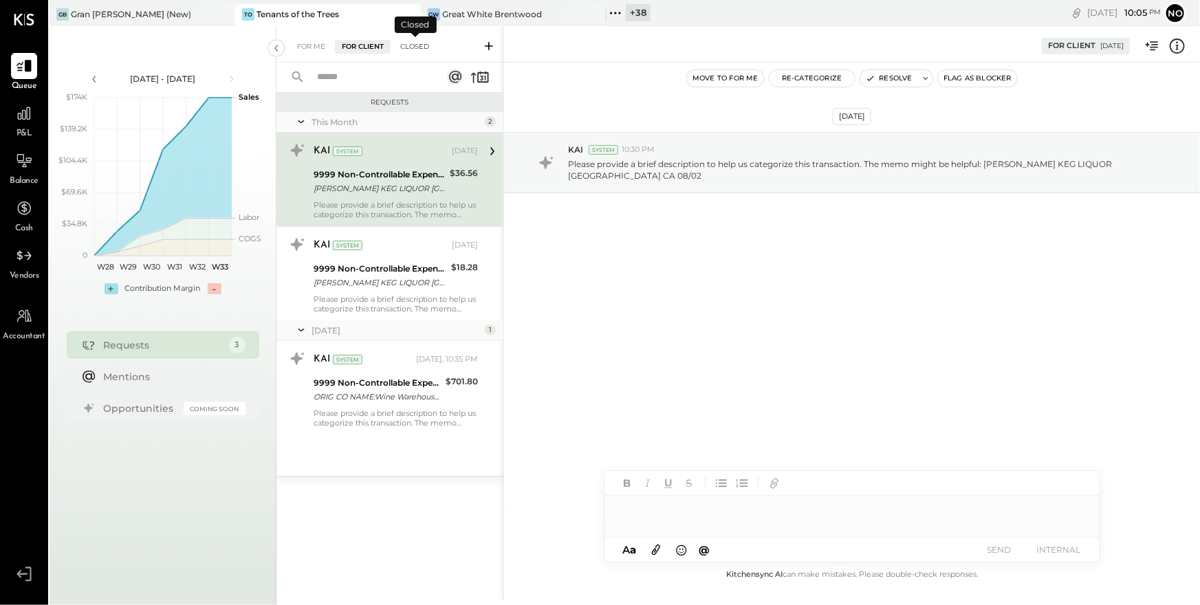
click at [417, 50] on div "Closed" at bounding box center [414, 47] width 43 height 14
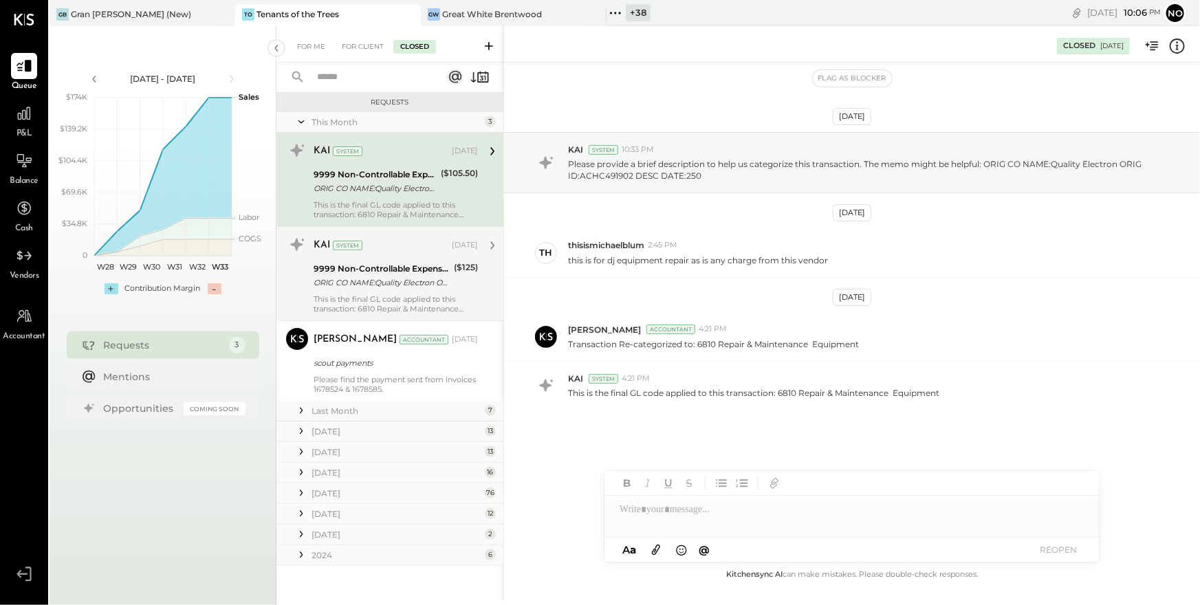
click at [389, 272] on div "9999 Non-Controllable Expenses:Other Income and Expenses:To be Classified" at bounding box center [382, 269] width 136 height 14
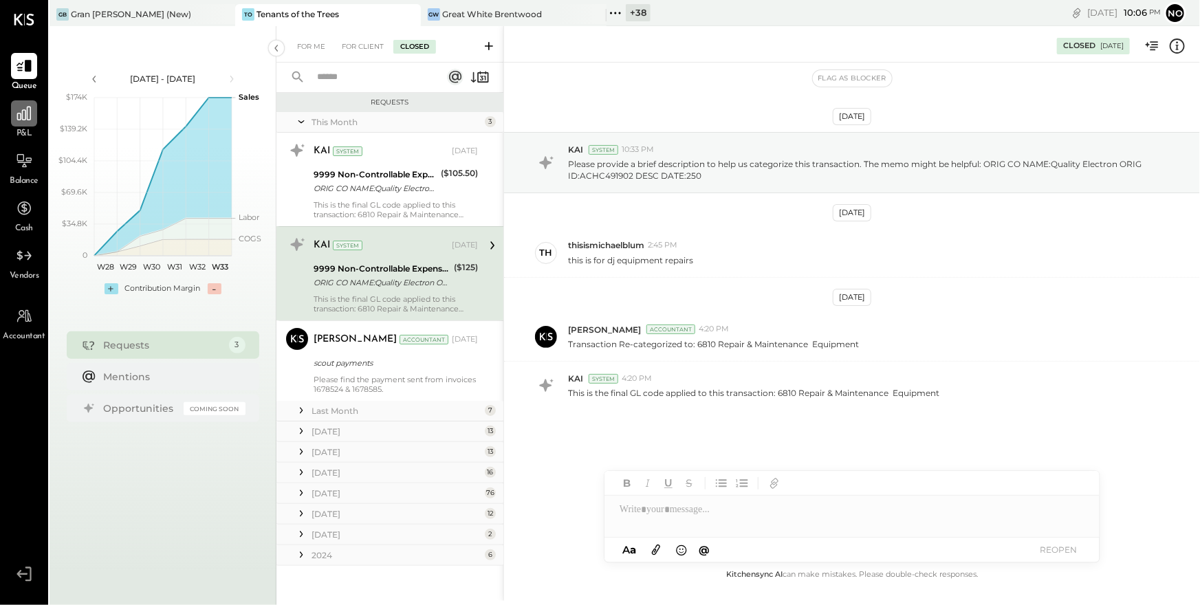
click at [27, 115] on icon at bounding box center [24, 114] width 14 height 14
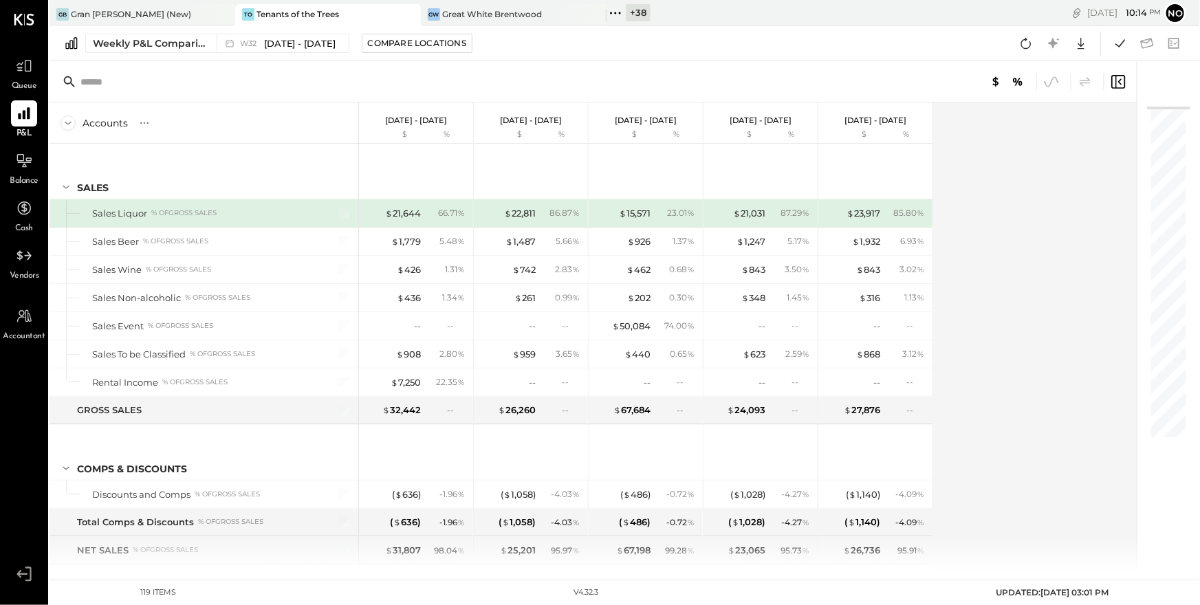
click at [992, 278] on div "Accounts S % GL Aug 4 - 10, 2025 $ % Jul 28 - Aug 3, 2025 $ % Jul 21 - 27, 2025…" at bounding box center [594, 336] width 1089 height 469
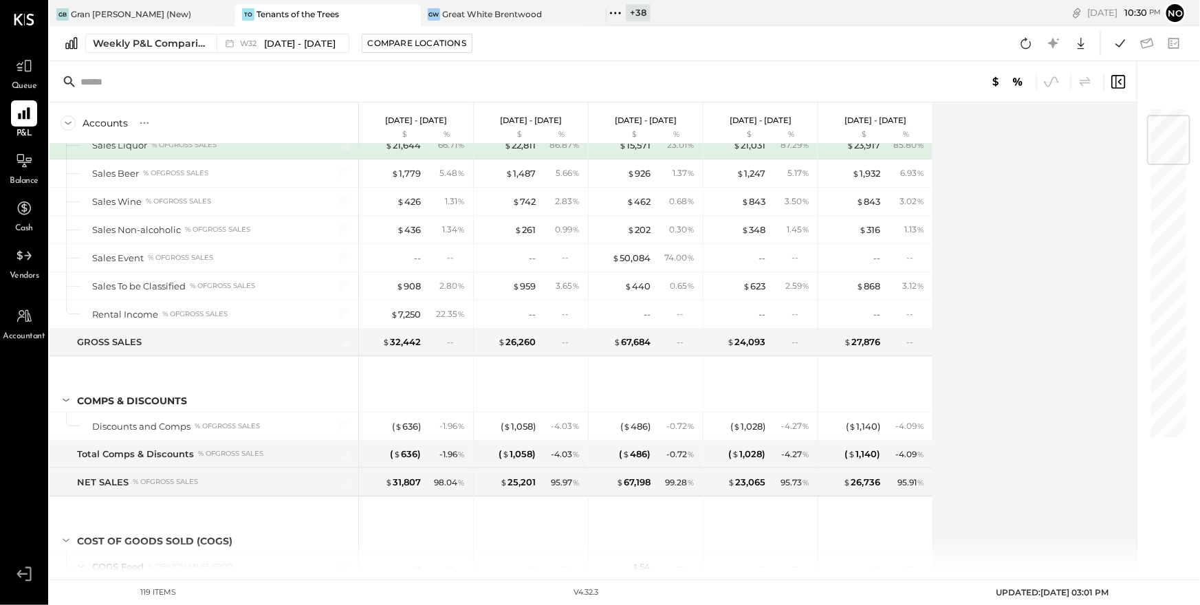
scroll to position [68, 0]
click at [615, 14] on icon at bounding box center [615, 13] width 18 height 18
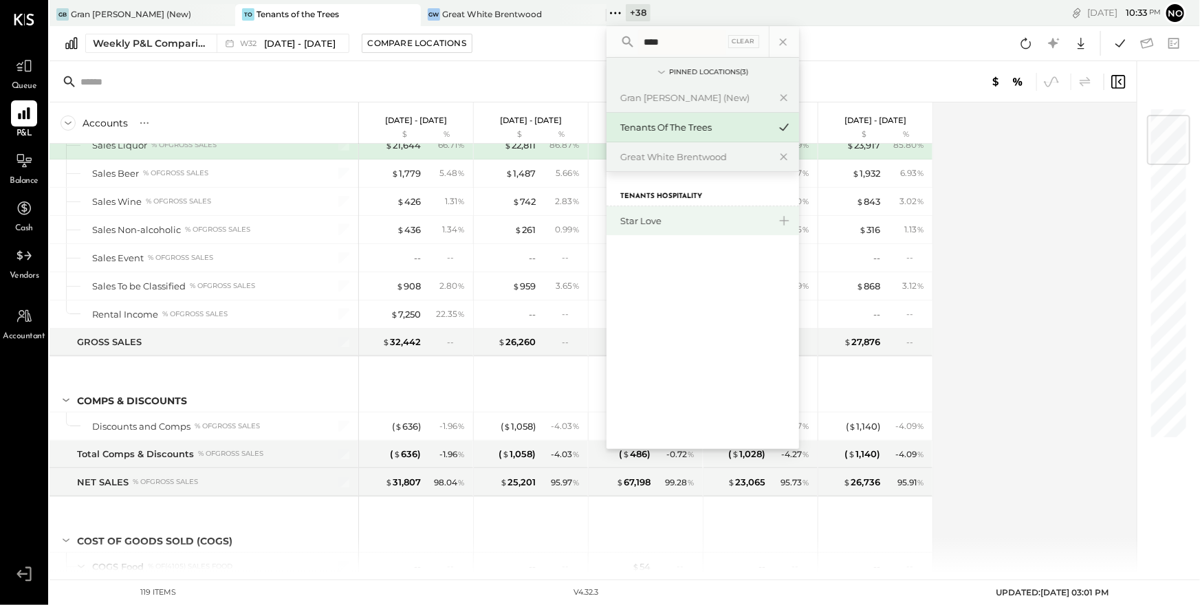
type input "****"
click at [657, 217] on div "Star Love" at bounding box center [694, 221] width 149 height 13
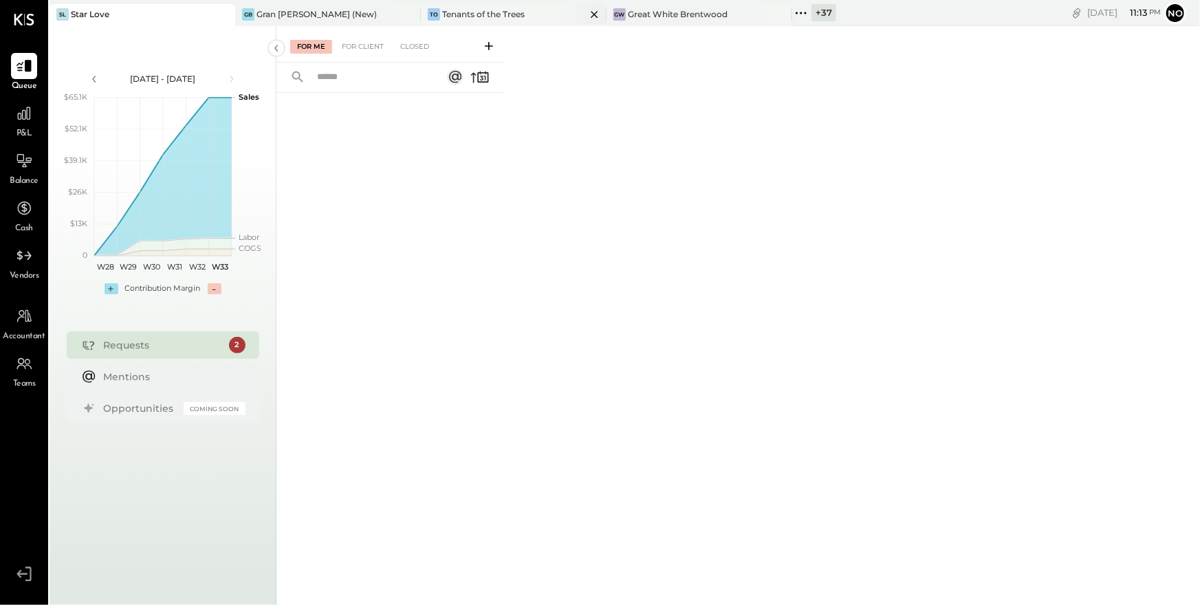
click at [477, 17] on div "Tenants of the Trees" at bounding box center [483, 14] width 83 height 12
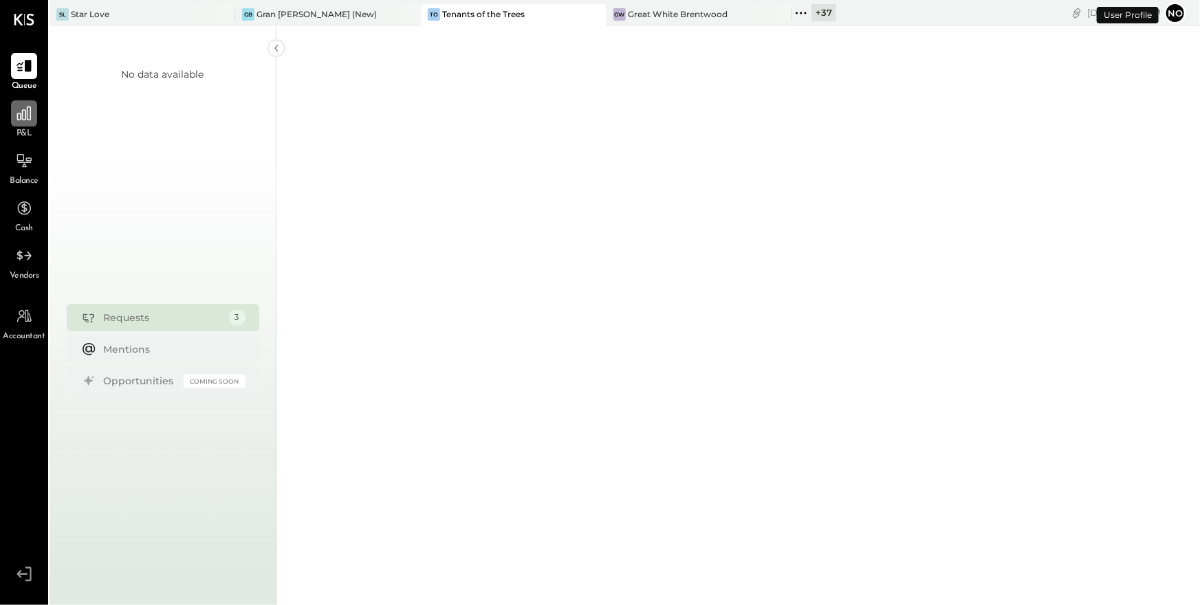
click at [31, 119] on icon at bounding box center [24, 114] width 18 height 18
